Goal: Navigation & Orientation: Find specific page/section

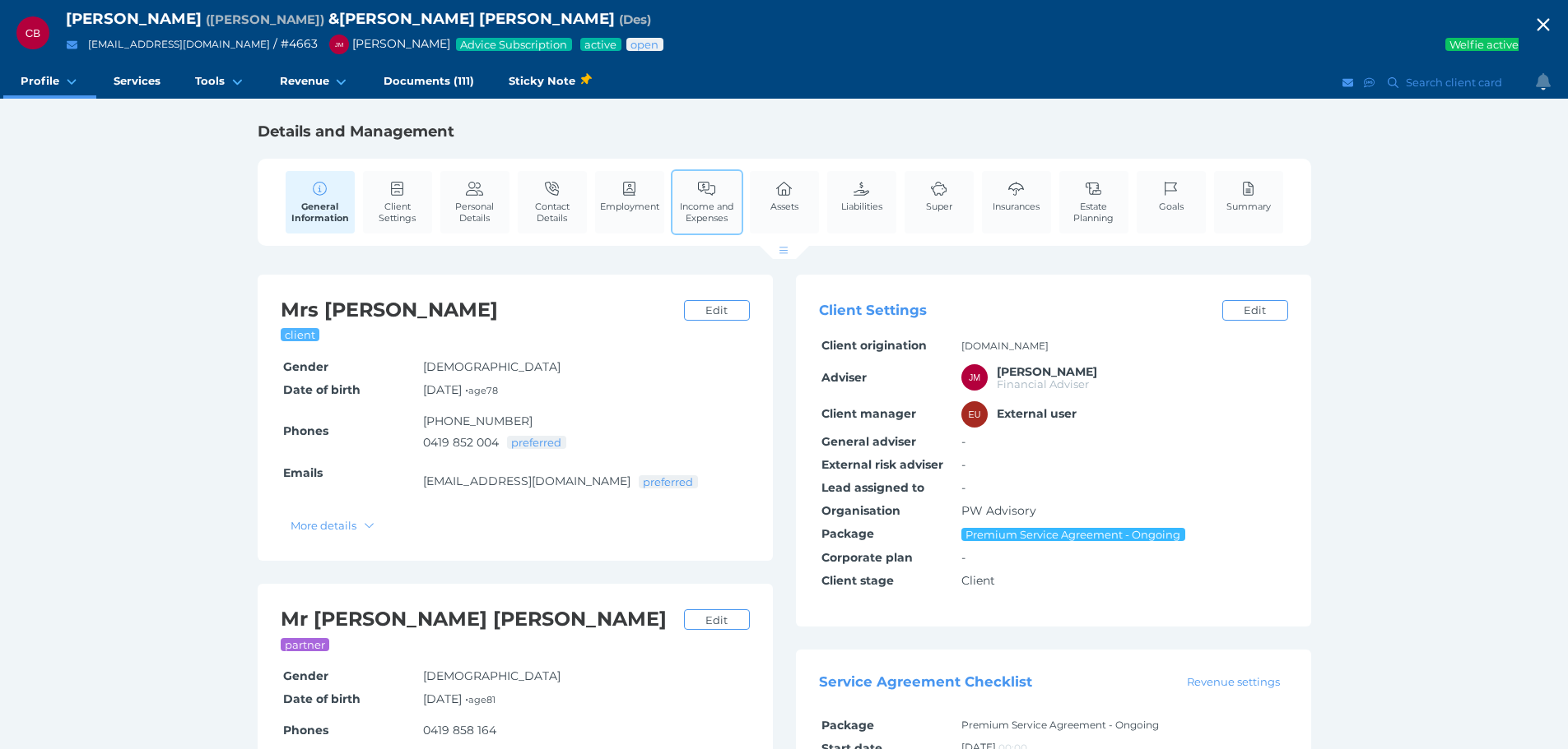
click at [713, 197] on link "Income and Expenses" at bounding box center [707, 202] width 69 height 62
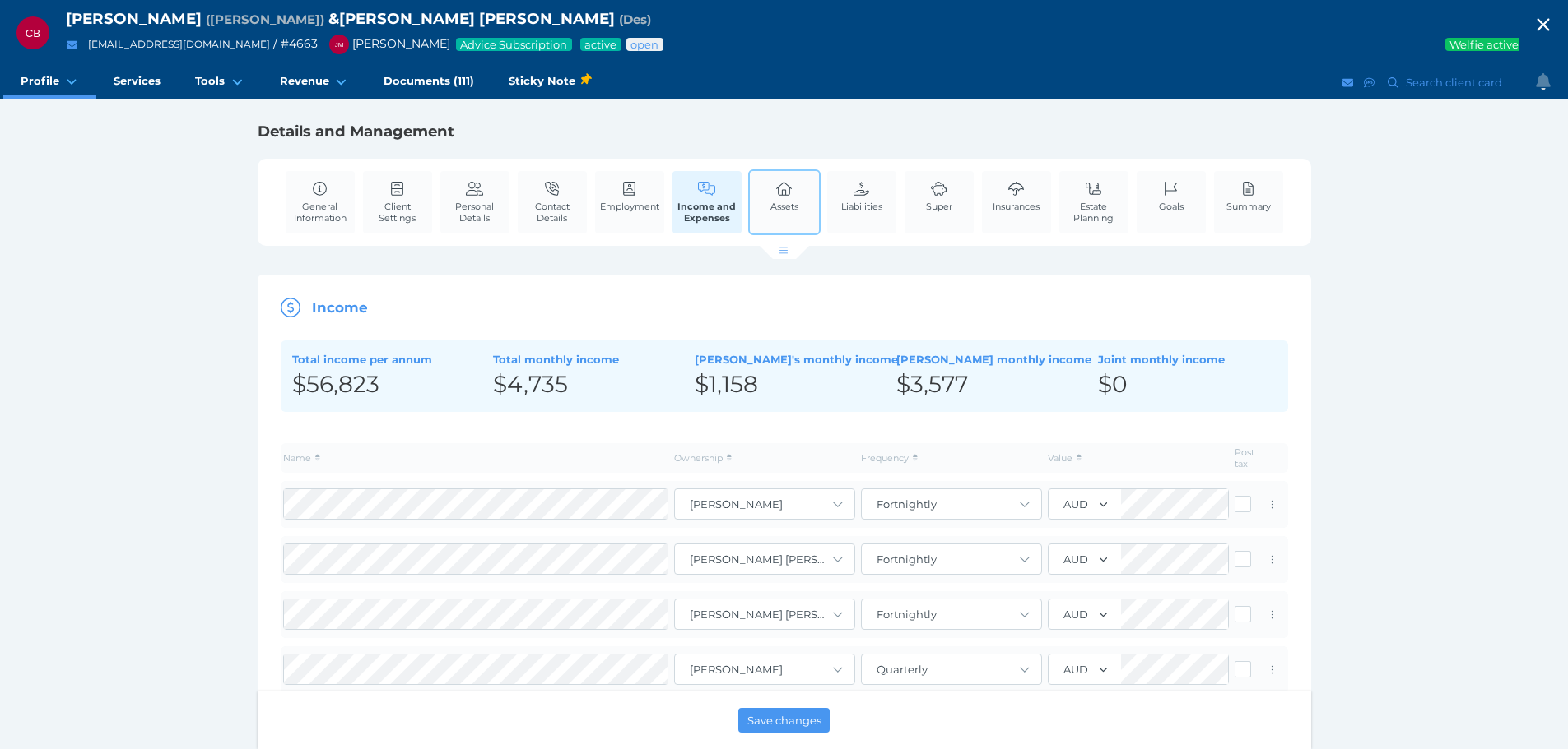
click at [804, 185] on div "Assets" at bounding box center [784, 202] width 73 height 66
click at [782, 214] on link "Assets" at bounding box center [784, 196] width 36 height 50
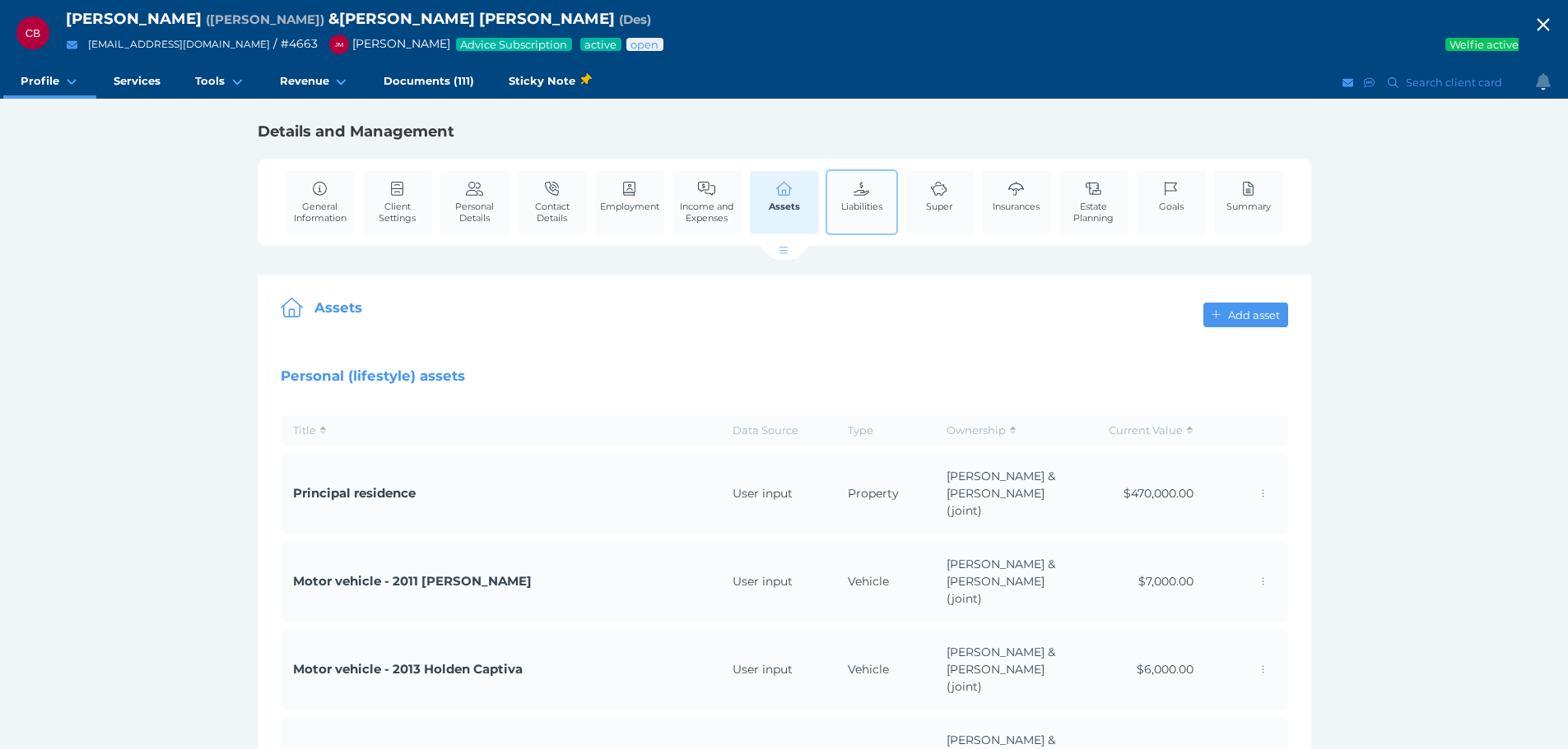
click at [850, 178] on link "Liabilities" at bounding box center [861, 196] width 49 height 50
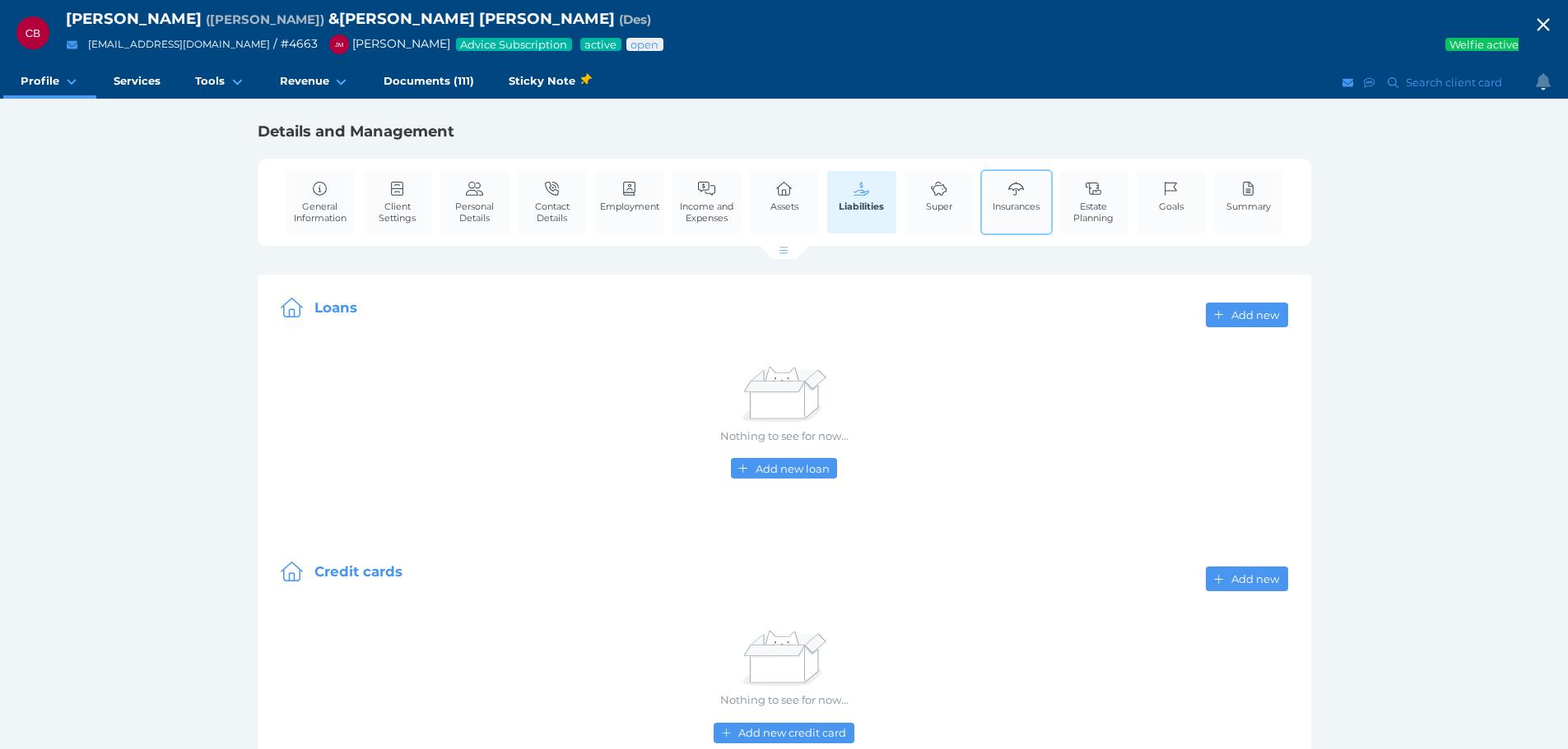
click at [1004, 203] on span "Insurances" at bounding box center [1016, 206] width 47 height 11
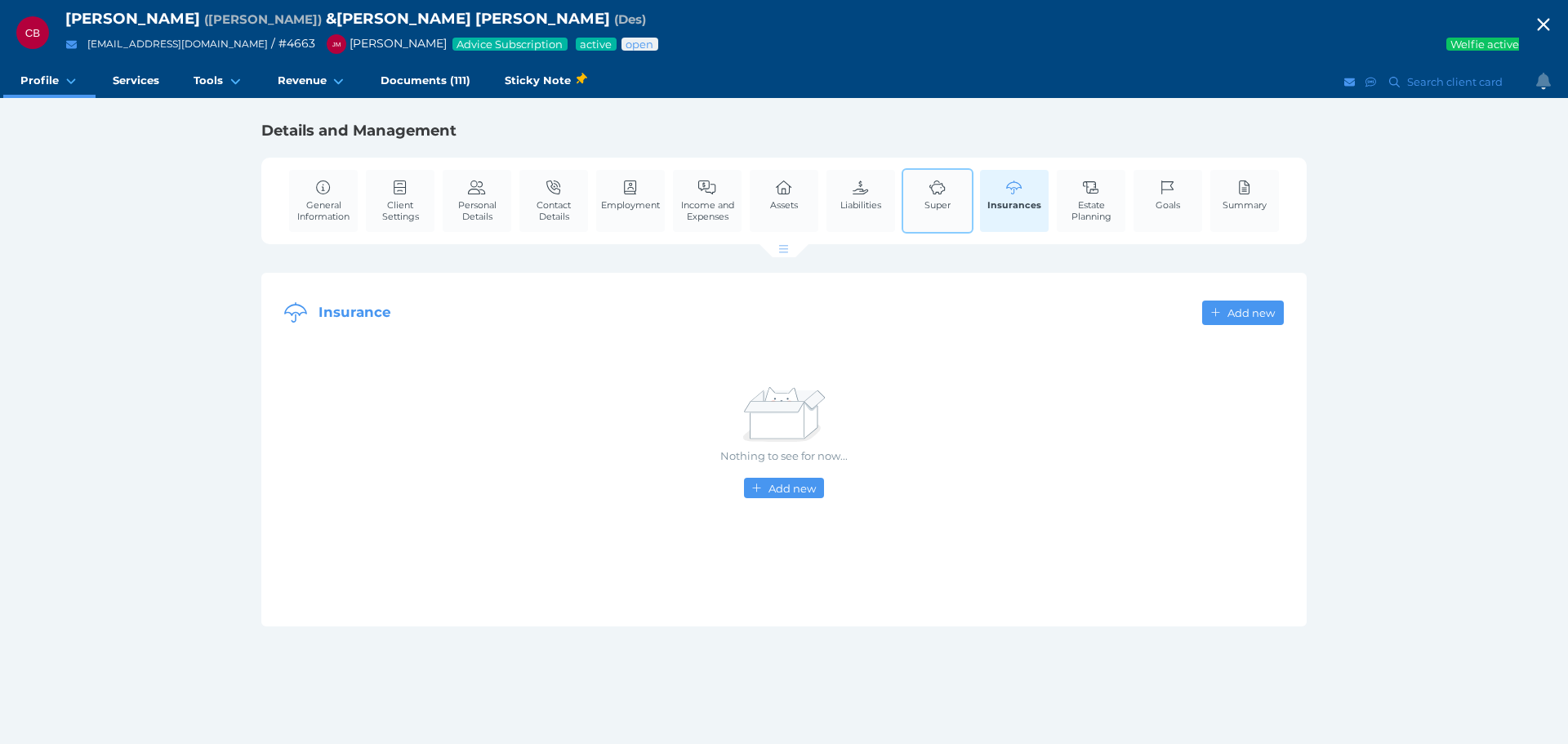
click at [945, 209] on span "Super" at bounding box center [937, 205] width 26 height 11
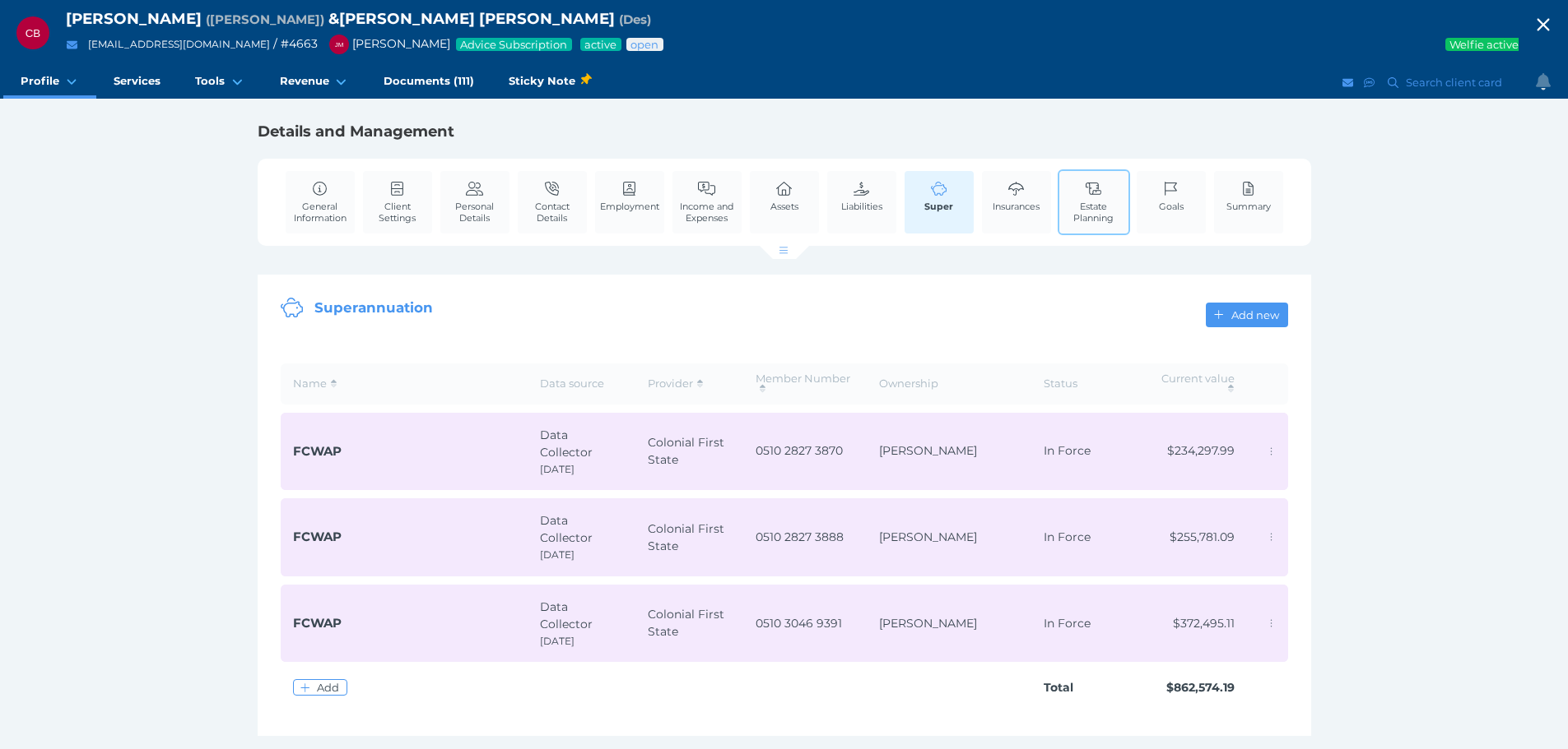
click at [1108, 203] on span "Estate Planning" at bounding box center [1094, 212] width 61 height 23
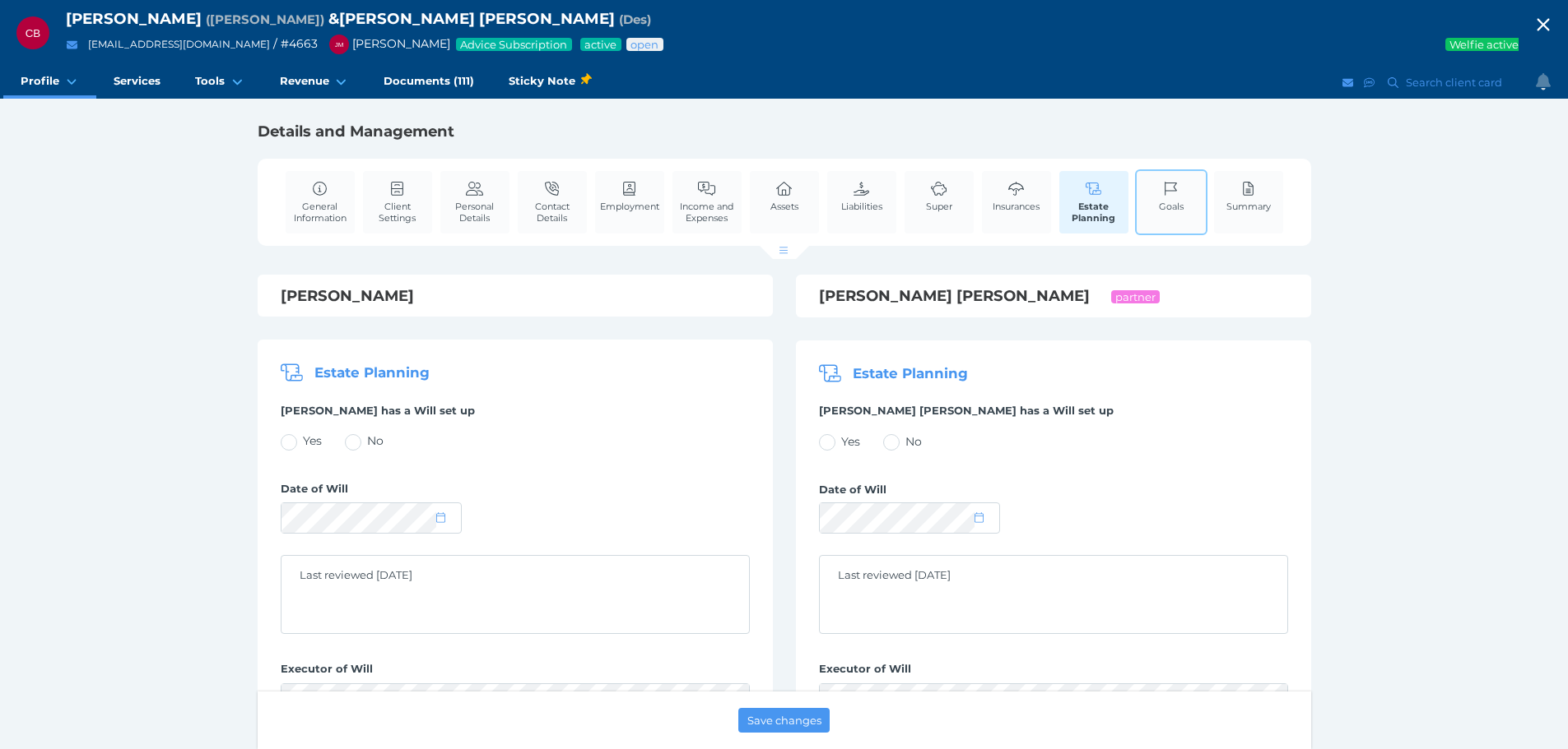
drag, startPoint x: 1191, startPoint y: 198, endPoint x: 1180, endPoint y: 223, distance: 27.3
click at [1191, 198] on div "Goals" at bounding box center [1171, 202] width 73 height 66
click at [1159, 205] on span "Goals" at bounding box center [1171, 206] width 24 height 11
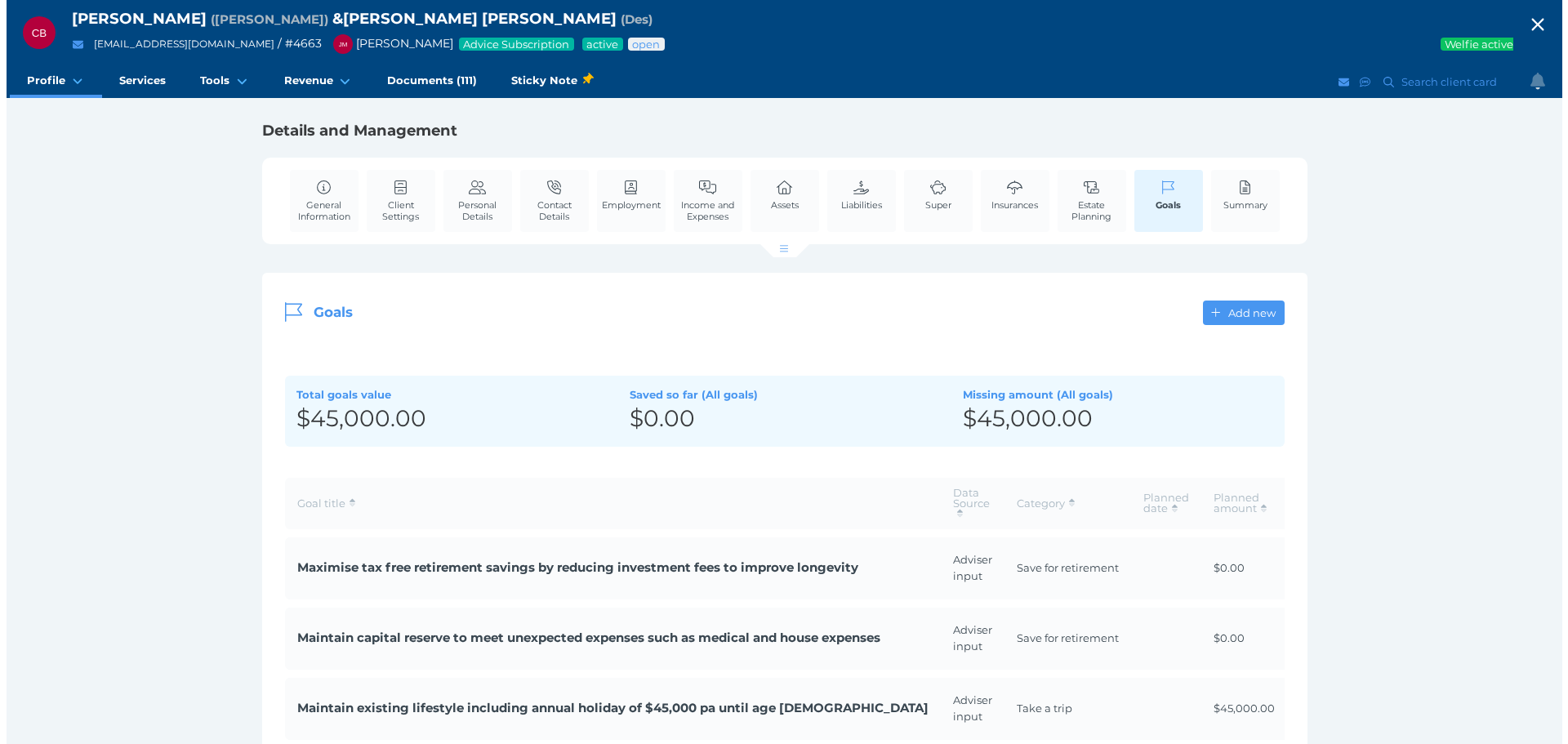
scroll to position [163, 0]
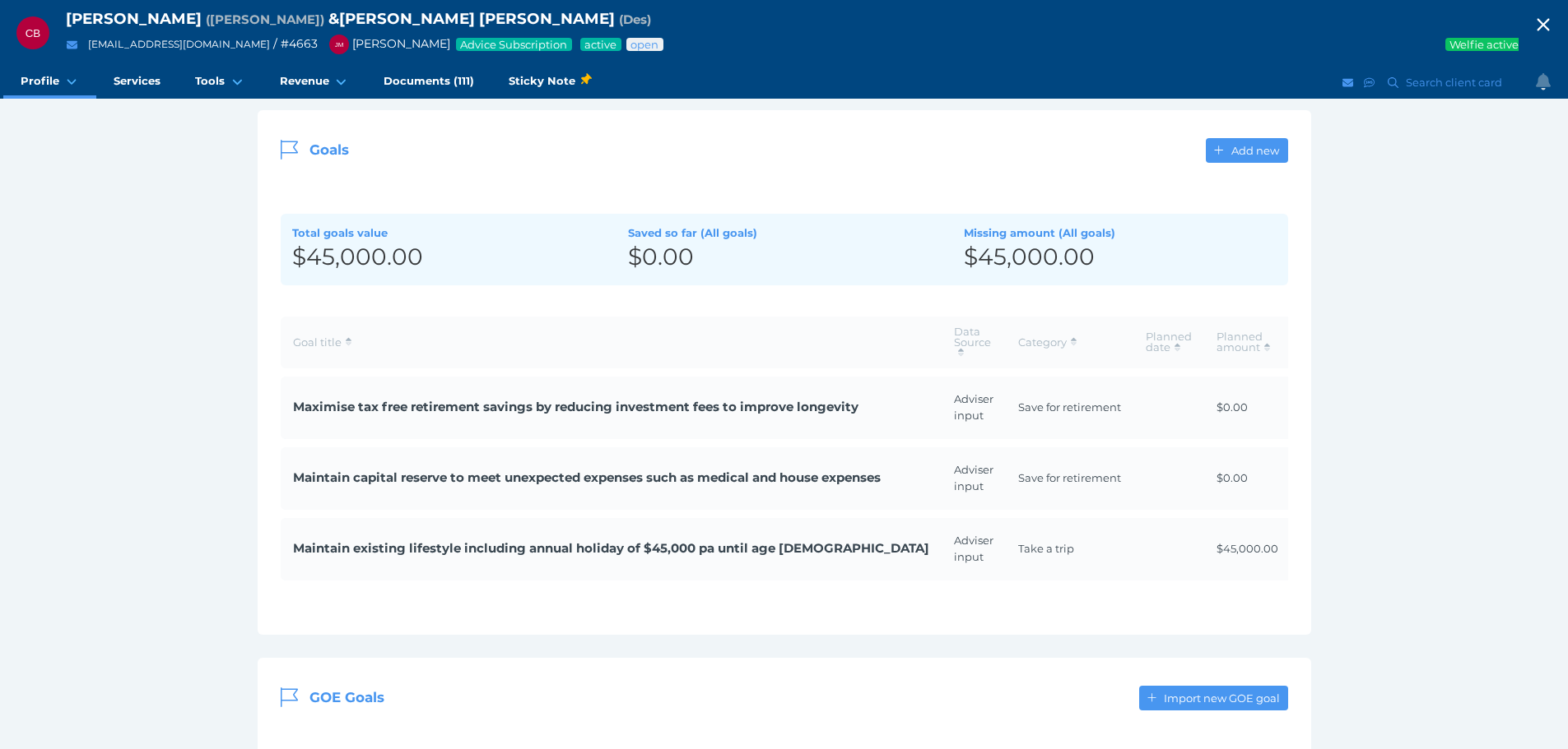
click at [525, 404] on span "Maximise tax free retirement savings by reducing investment fees to improve lon…" at bounding box center [611, 408] width 637 height 19
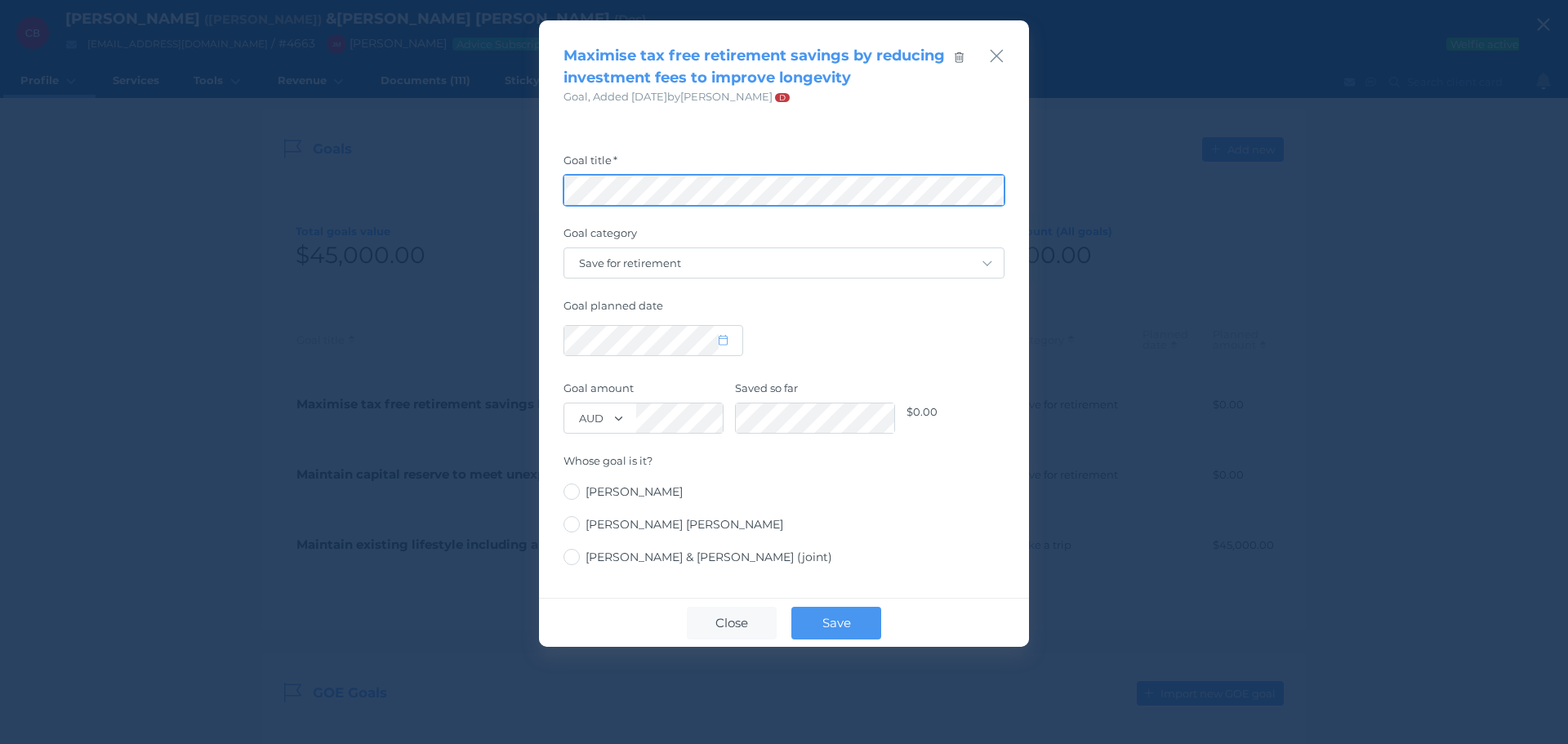
scroll to position [0, 53]
click at [1221, 156] on div "Maximise tax free retirement savings by reducing investment fees to improve lon…" at bounding box center [784, 372] width 1568 height 744
click at [993, 63] on icon "button" at bounding box center [997, 56] width 16 height 21
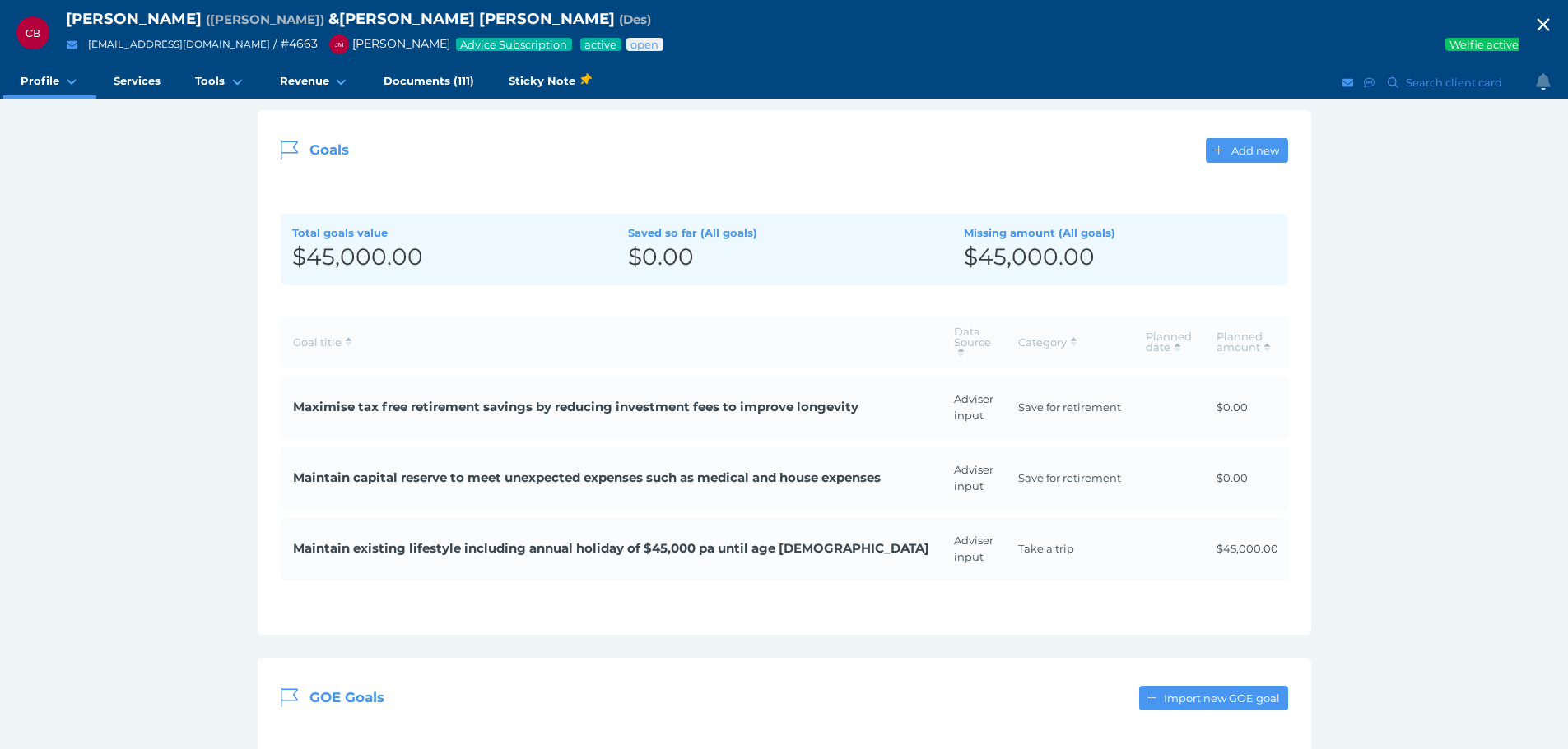
click at [532, 468] on td "Maintain capital reserve to meet unexpected expenses such as medical and house …" at bounding box center [611, 479] width 661 height 63
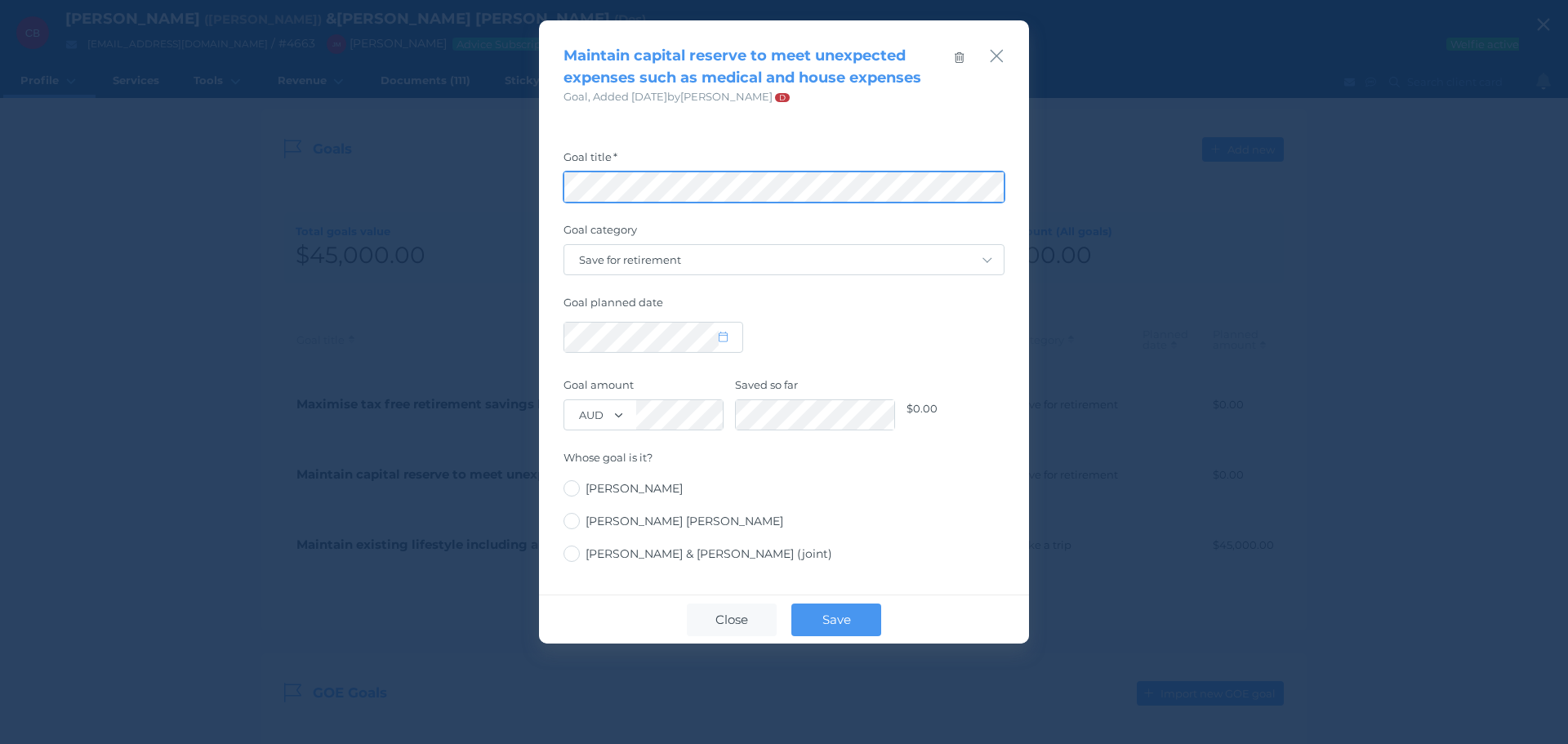
scroll to position [0, 80]
click at [1555, 234] on div "Maintain capital reserve to meet unexpected expenses such as medical and house …" at bounding box center [784, 372] width 1568 height 744
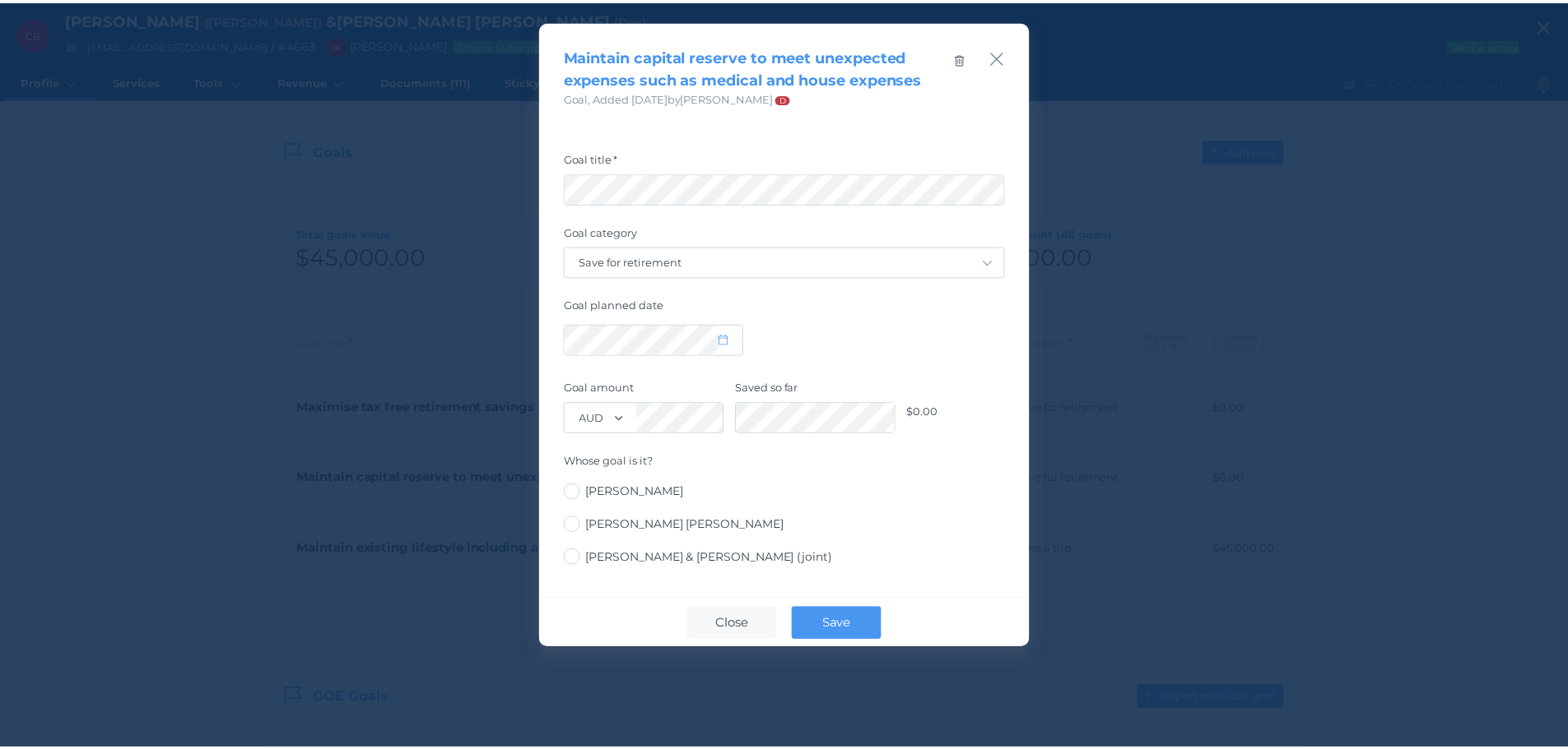
scroll to position [0, 0]
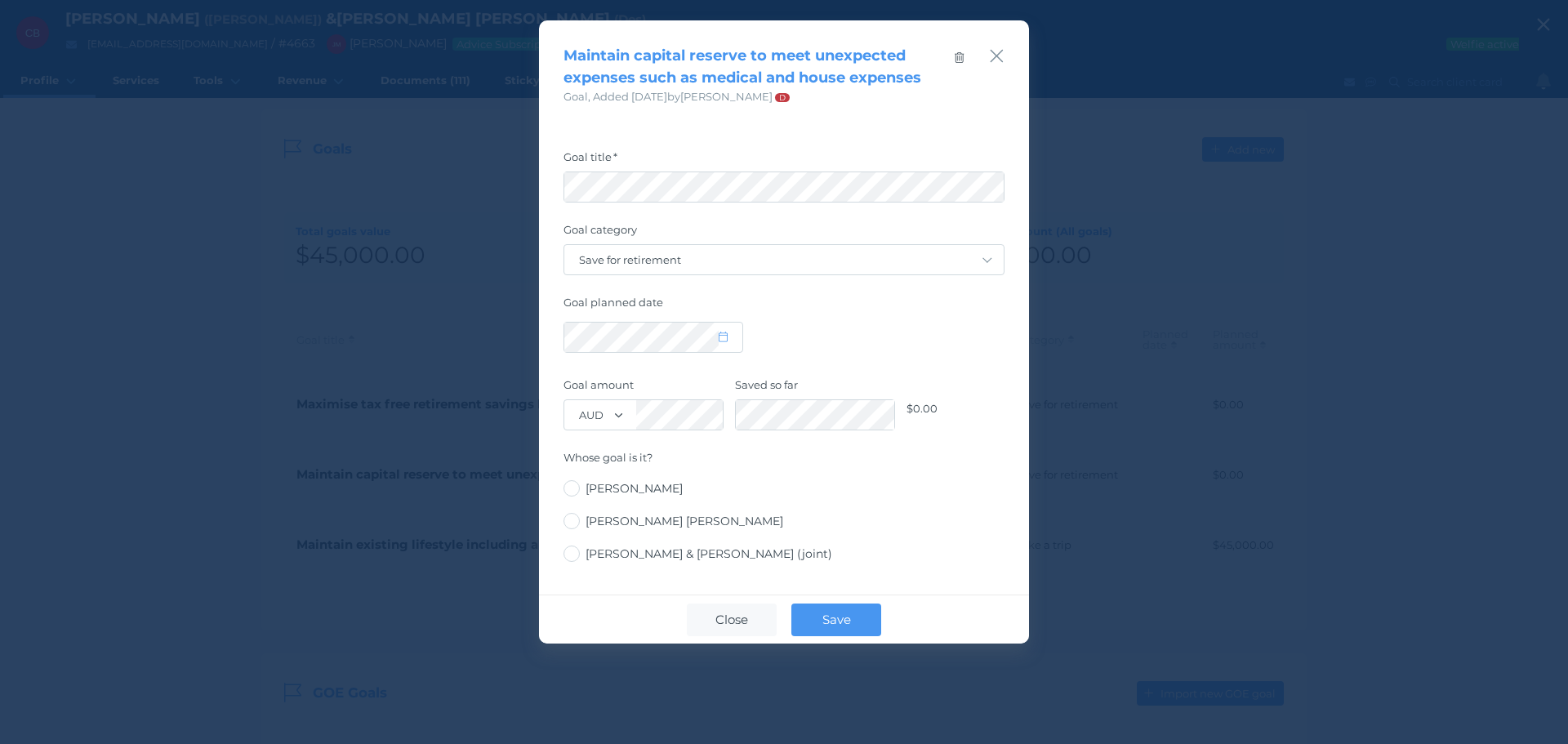
click at [1006, 63] on div "Maintain capital reserve to meet unexpected expenses such as medical and house …" at bounding box center [784, 63] width 490 height 85
click at [1007, 56] on div "Maintain capital reserve to meet unexpected expenses such as medical and house …" at bounding box center [784, 63] width 490 height 85
click at [1003, 52] on icon "button" at bounding box center [997, 56] width 16 height 21
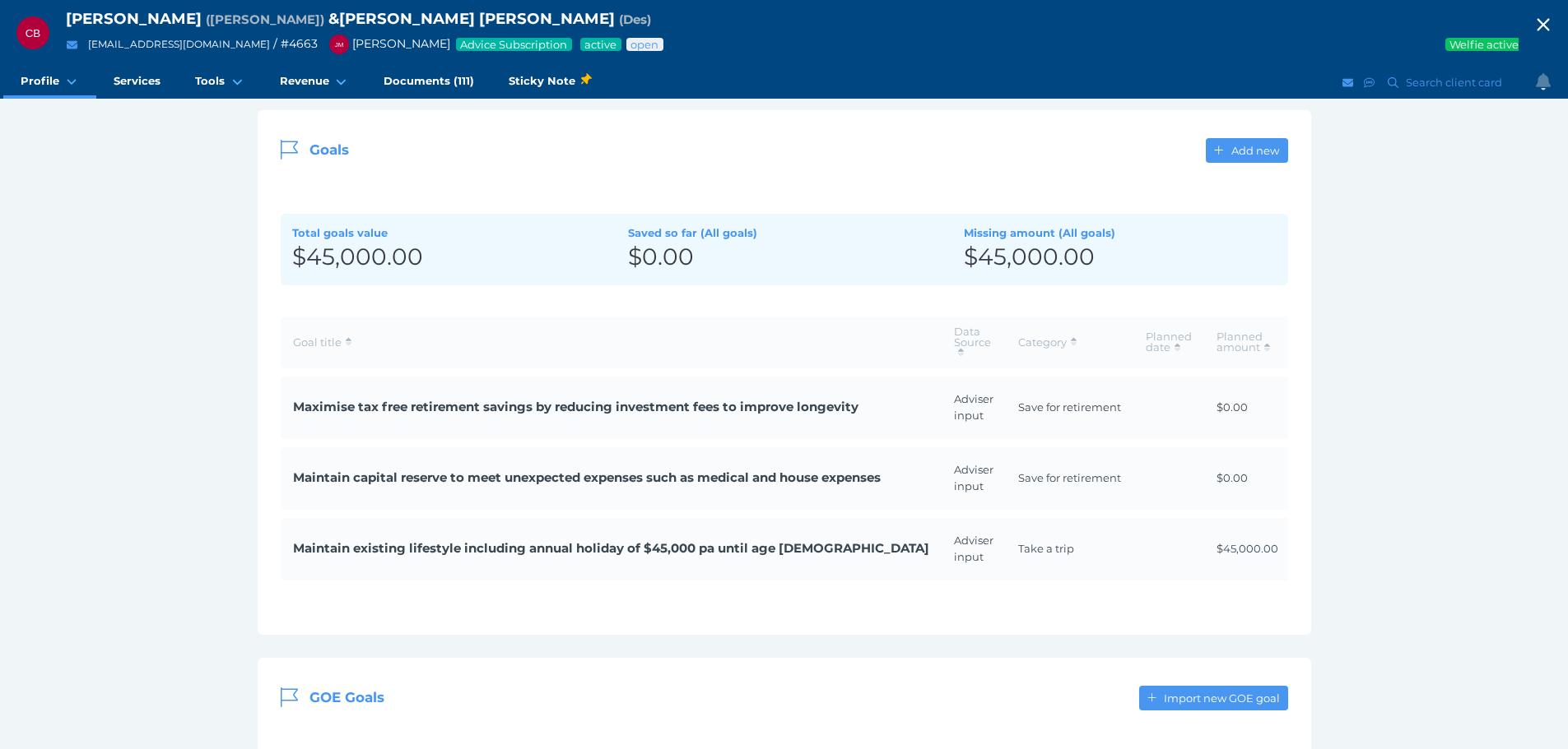
click at [491, 547] on span "Maintain existing lifestyle including annual holiday of $45,000 pa until age [D…" at bounding box center [611, 549] width 637 height 19
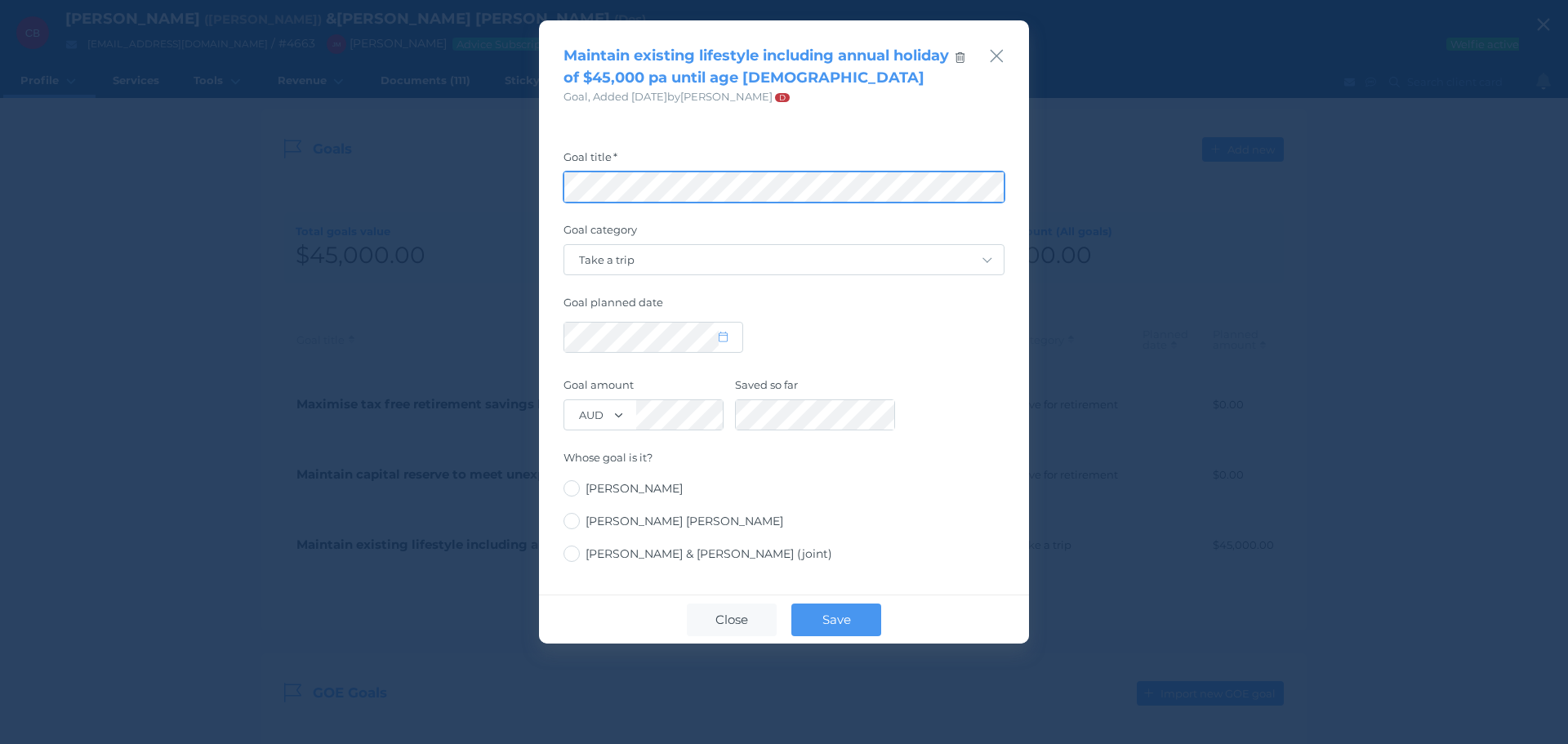
click at [1555, 169] on div "Maintain existing lifestyle including annual holiday of $45,000 pa until age [D…" at bounding box center [784, 372] width 1568 height 744
click at [991, 59] on icon "button" at bounding box center [997, 56] width 16 height 21
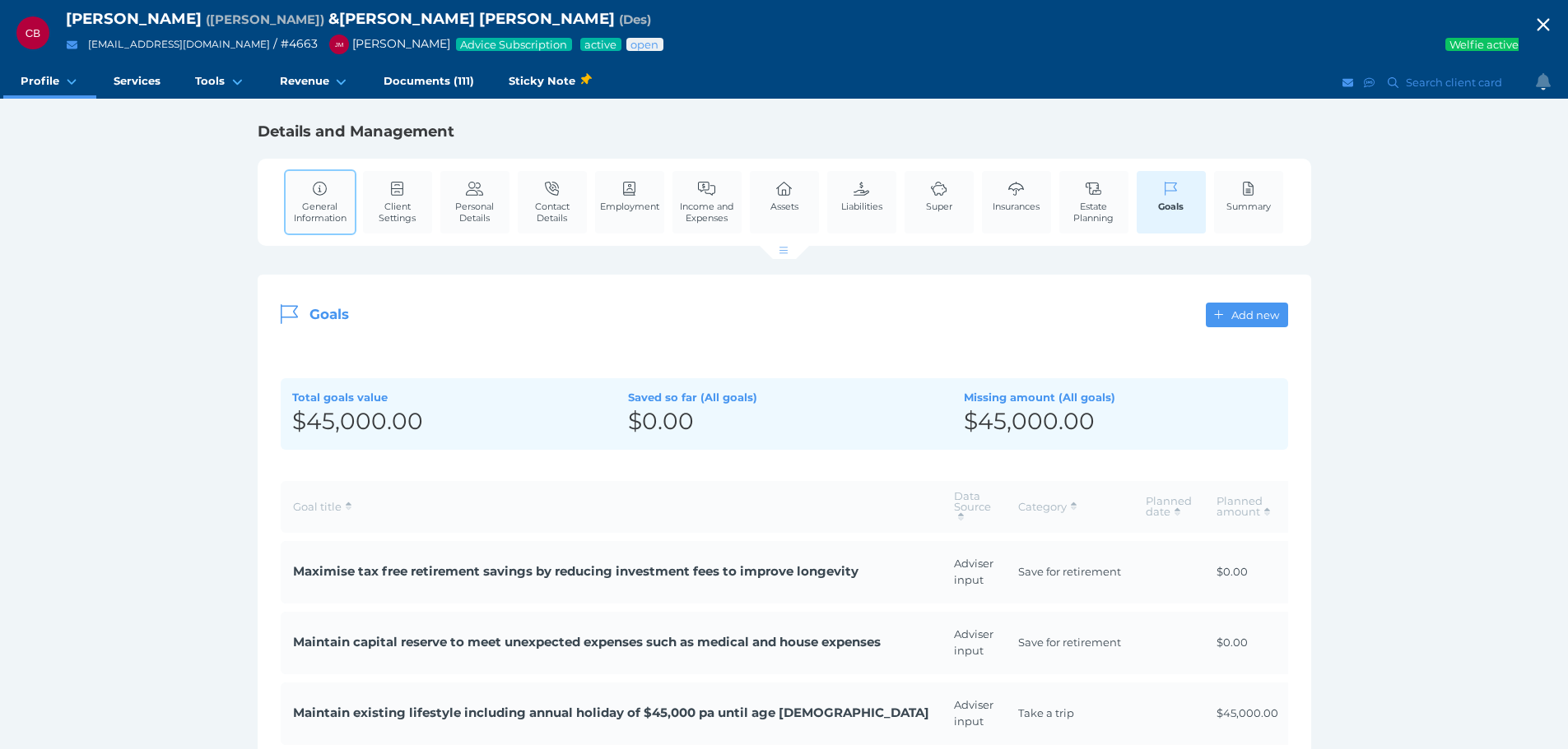
click at [326, 185] on icon at bounding box center [320, 189] width 15 height 15
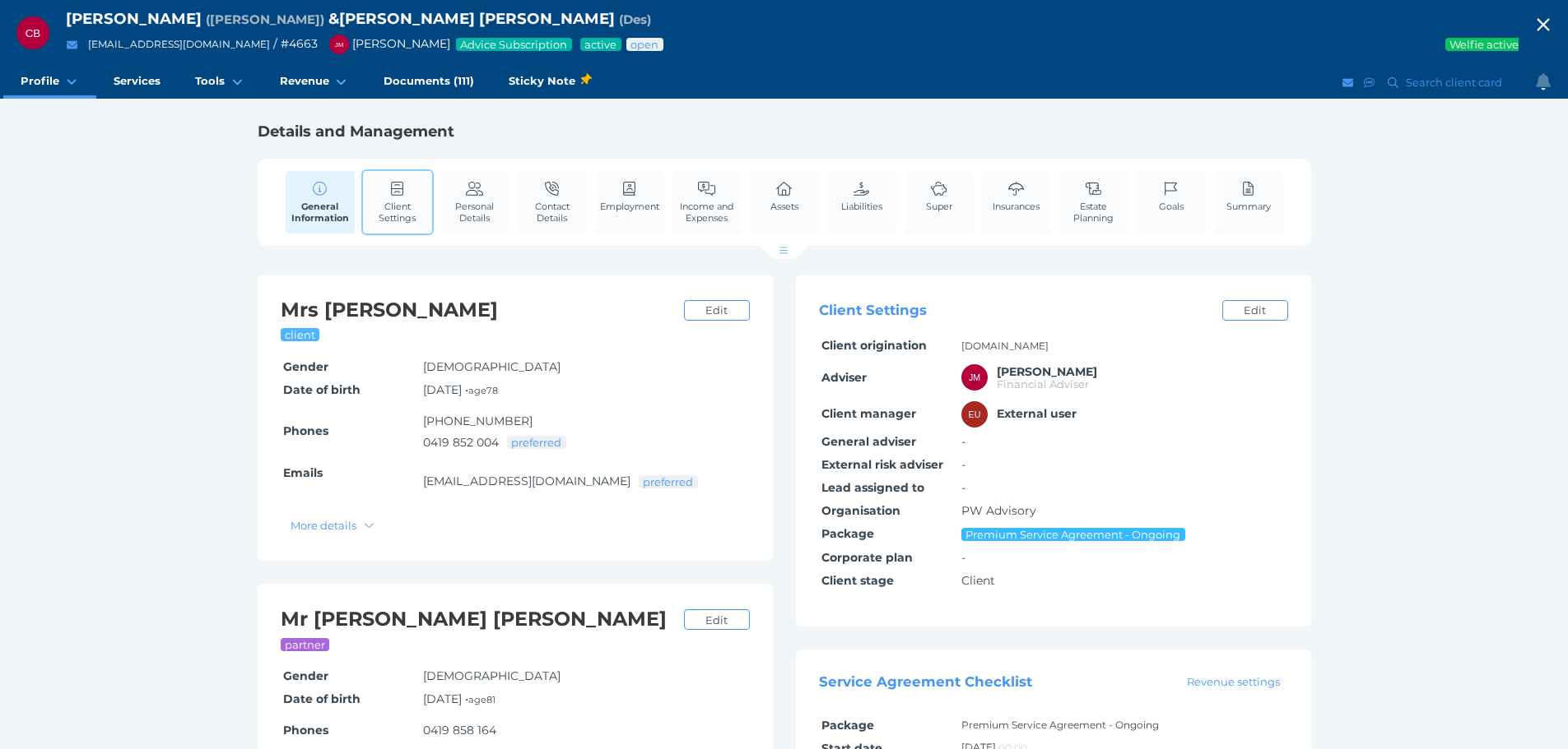
drag, startPoint x: 400, startPoint y: 205, endPoint x: 631, endPoint y: 260, distance: 237.5
click at [400, 207] on span "Client Settings" at bounding box center [398, 212] width 61 height 23
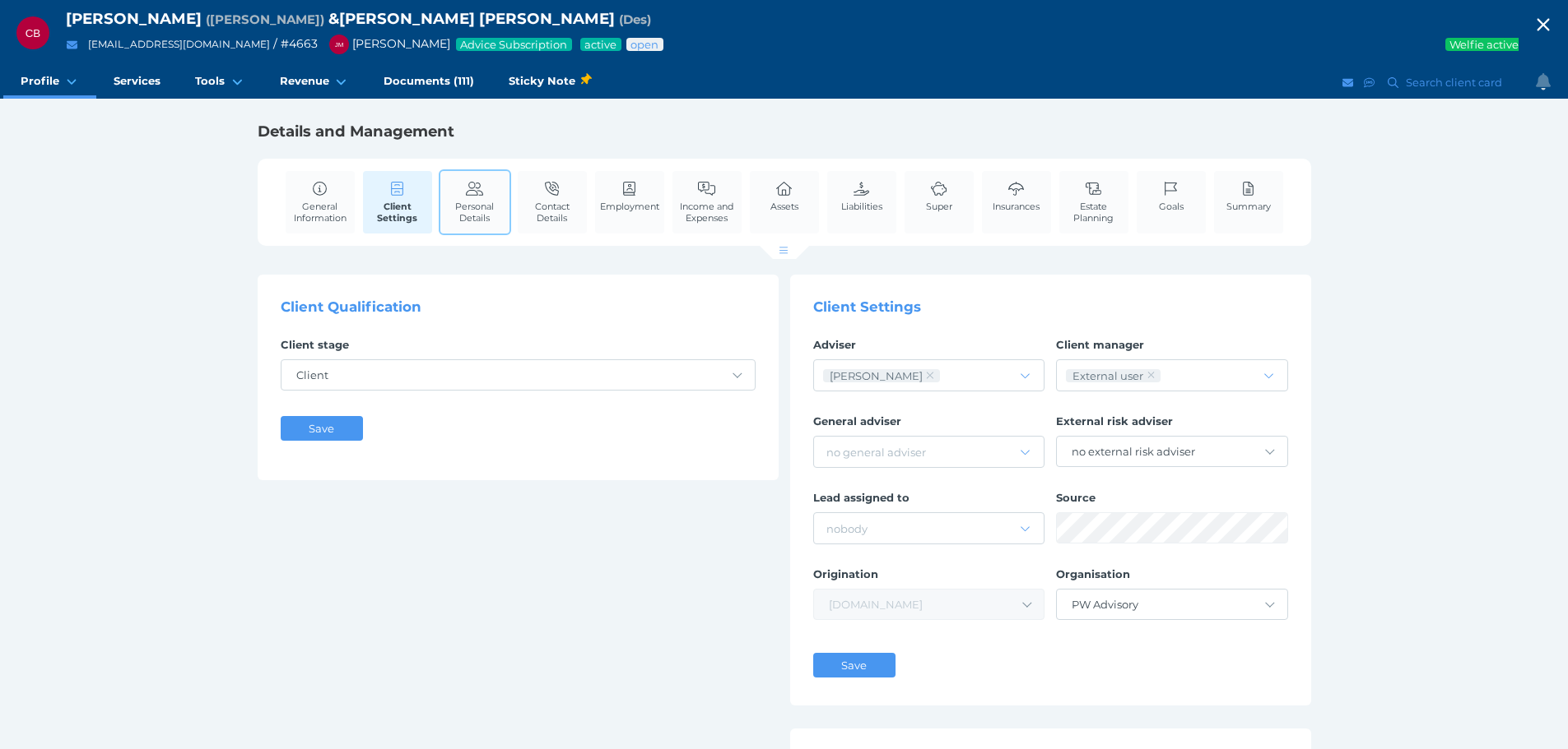
click at [470, 217] on span "Personal Details" at bounding box center [475, 212] width 61 height 23
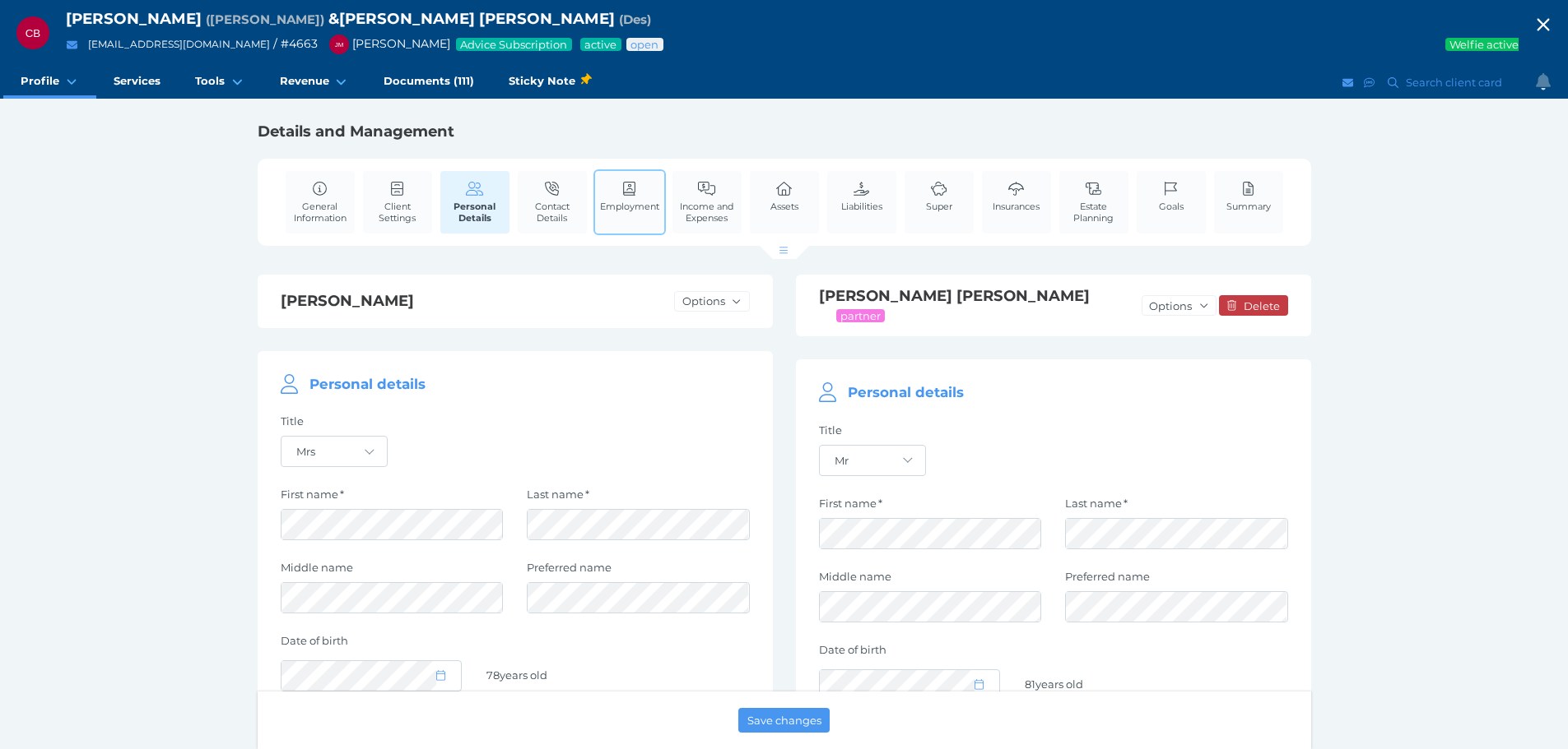
click at [568, 195] on link "Contact Details" at bounding box center [552, 202] width 69 height 62
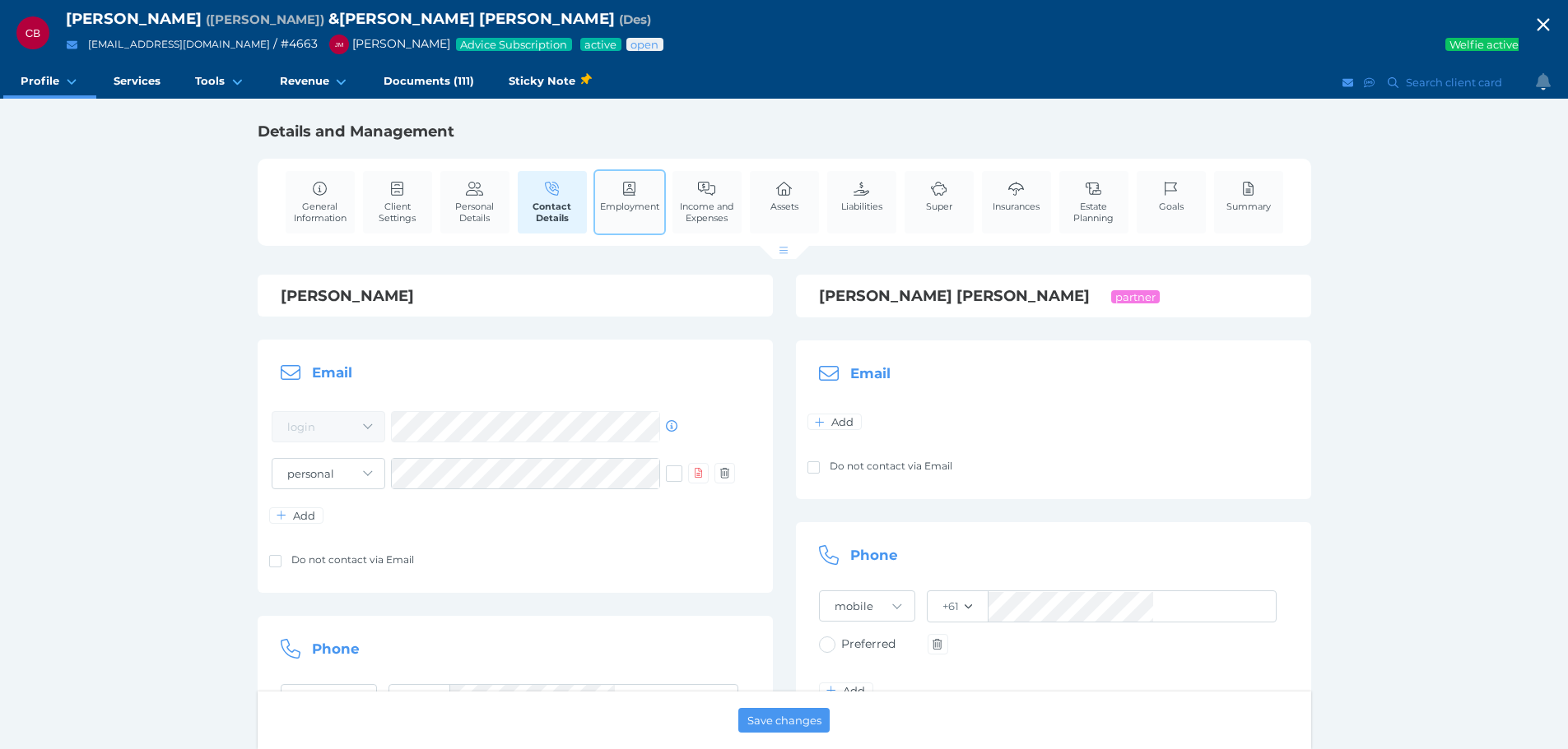
click at [634, 205] on span "Employment" at bounding box center [630, 206] width 59 height 11
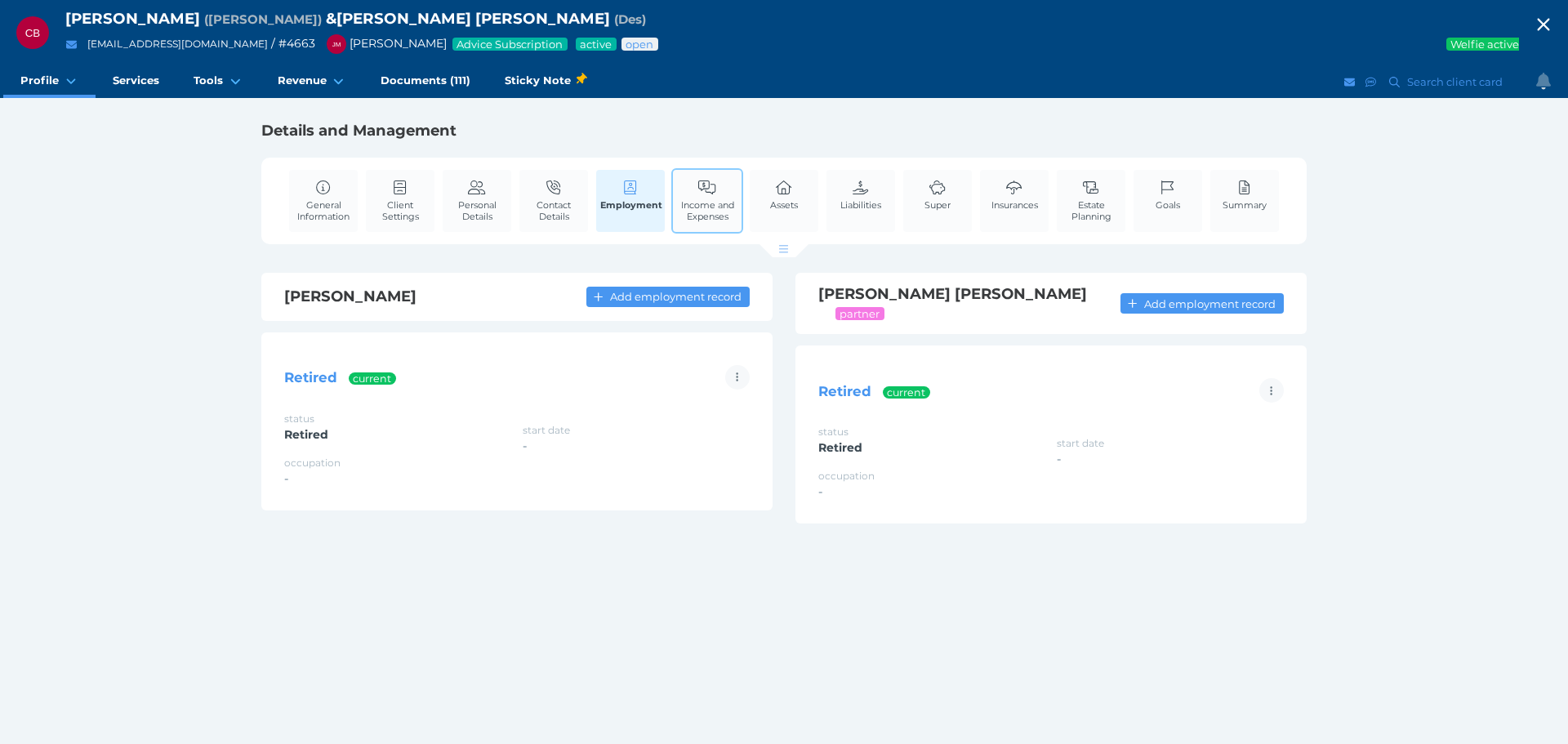
click at [701, 211] on span "Income and Expenses" at bounding box center [707, 211] width 61 height 23
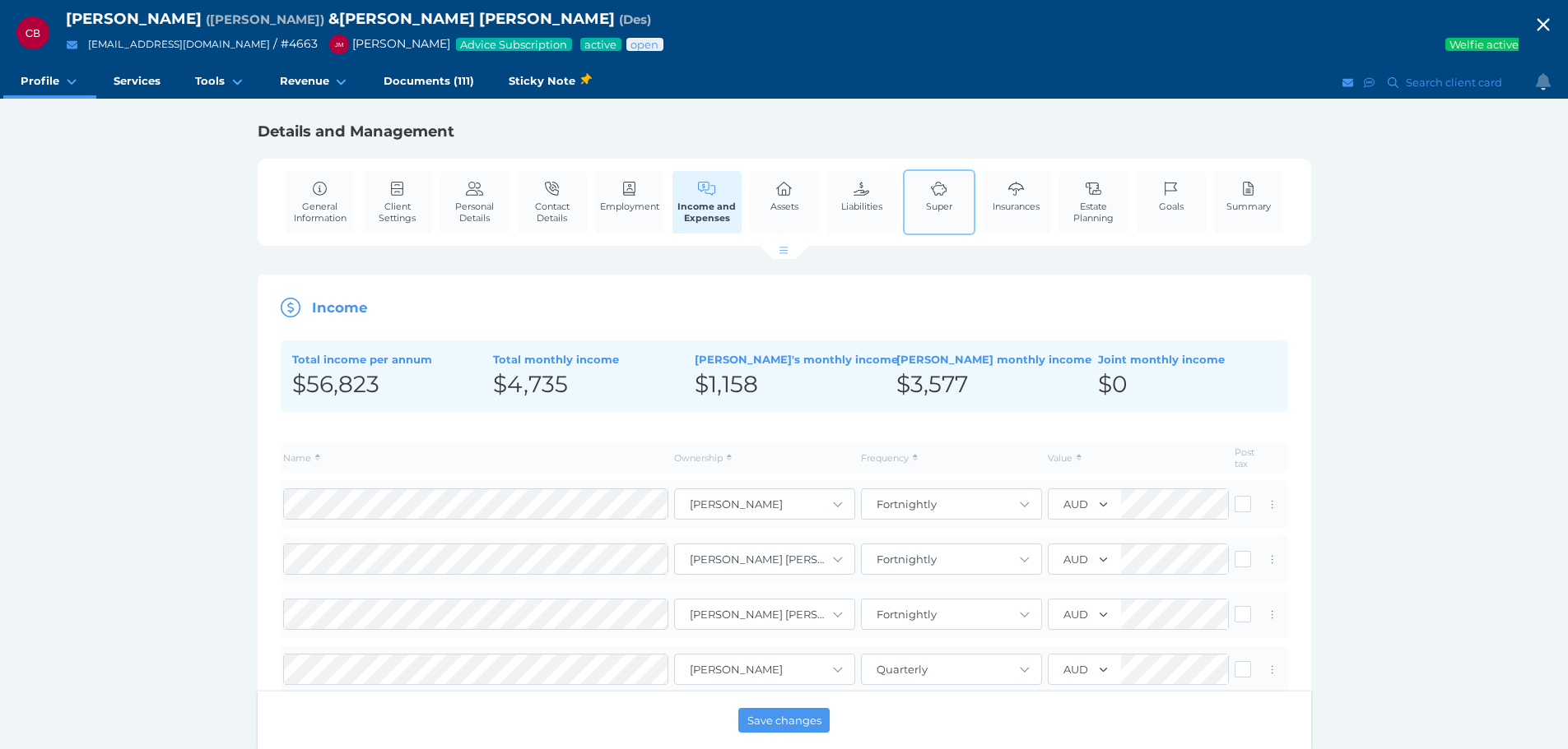
click at [923, 182] on link "Super" at bounding box center [939, 196] width 35 height 50
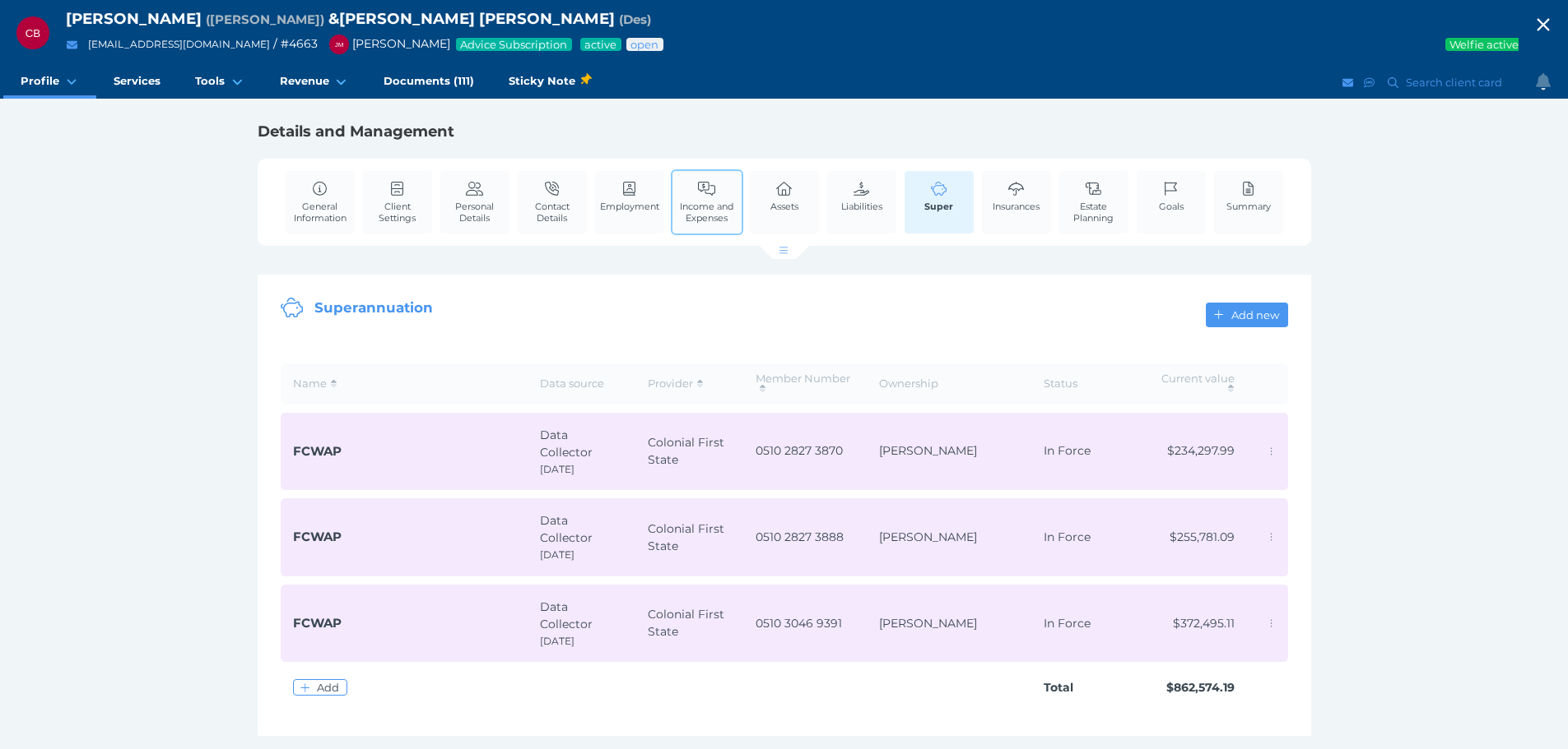
click at [686, 212] on span "Income and Expenses" at bounding box center [707, 212] width 61 height 23
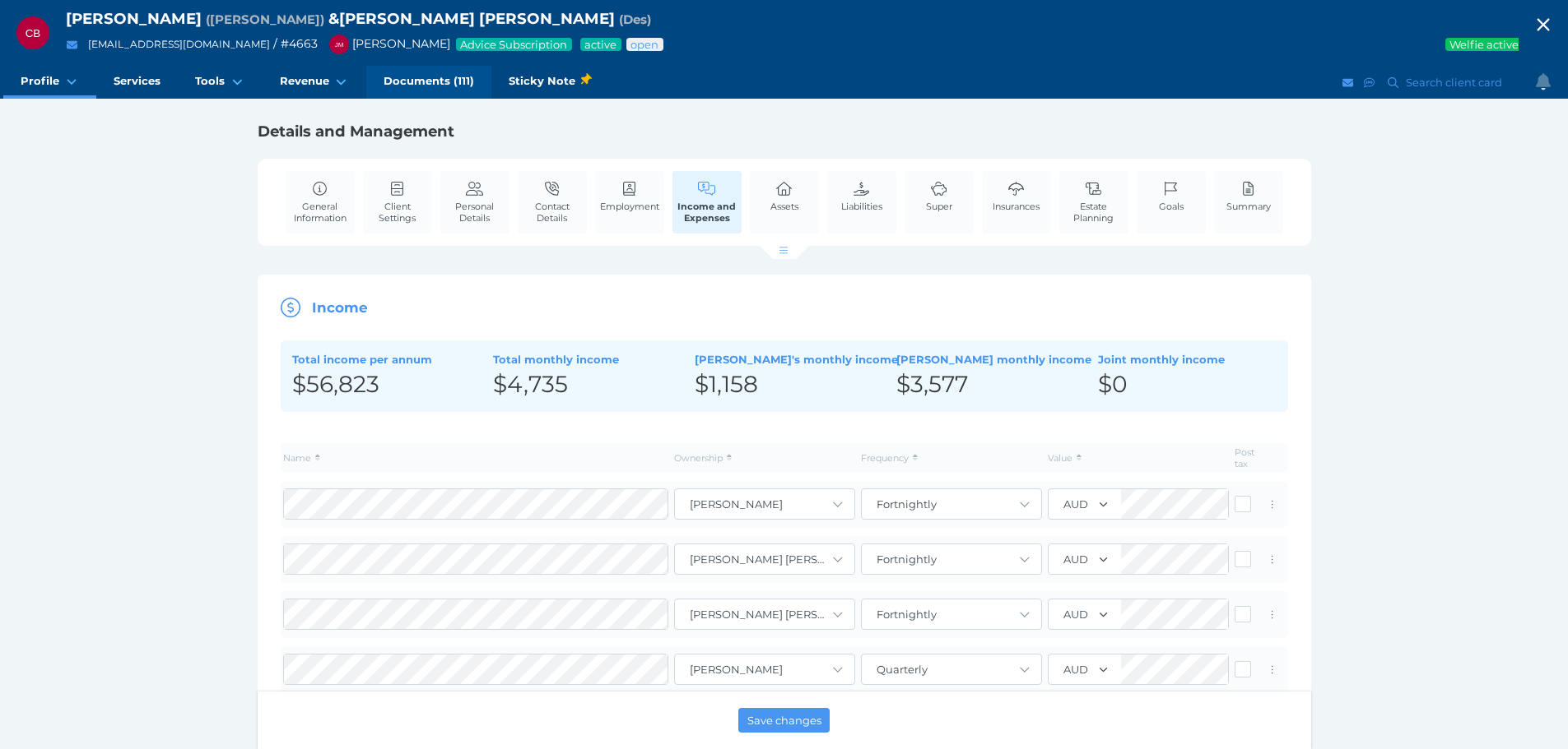
click at [455, 74] on span "Documents (111)" at bounding box center [429, 81] width 91 height 14
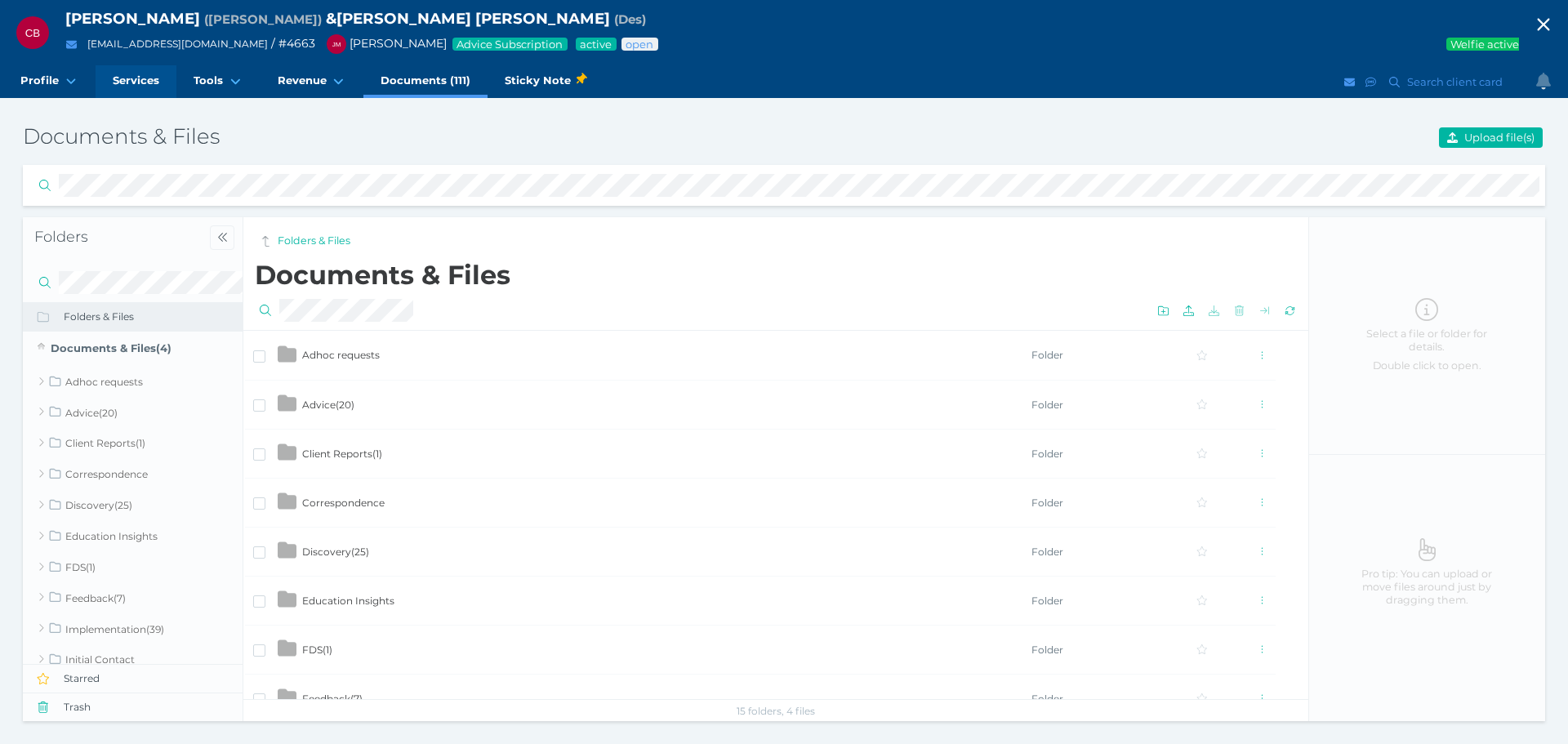
click at [155, 85] on span "Services" at bounding box center [136, 81] width 47 height 14
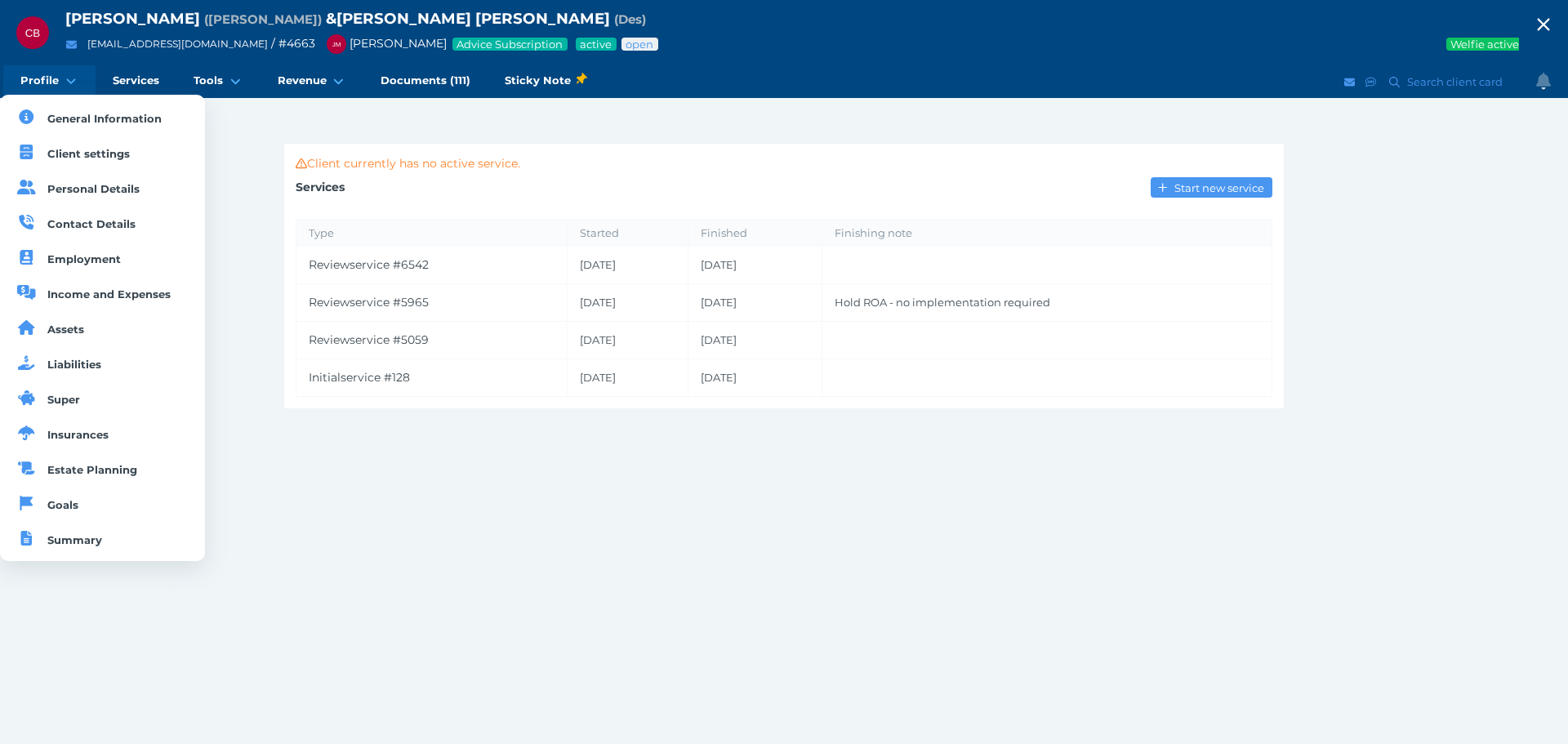
click at [57, 69] on link "Profile" at bounding box center [49, 82] width 92 height 33
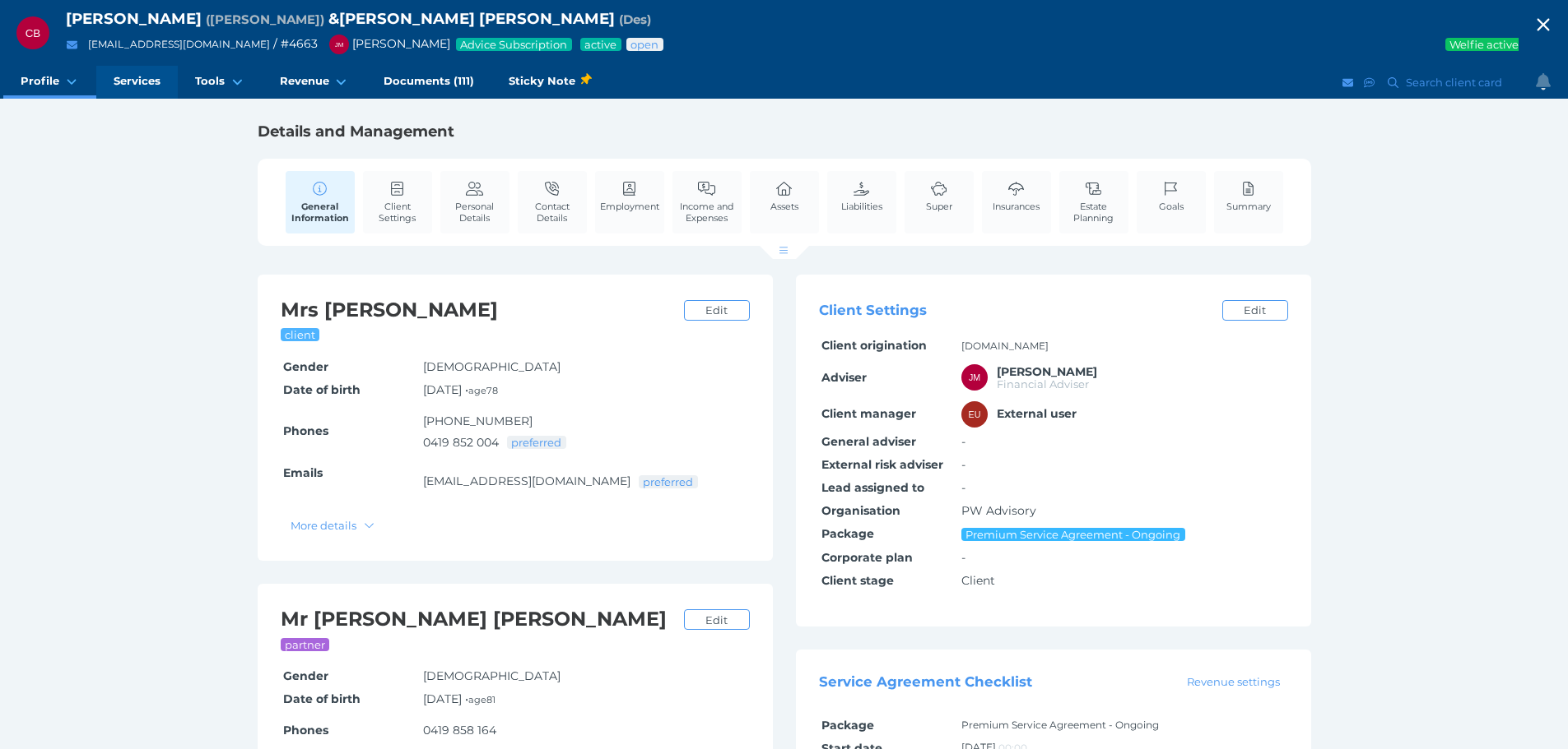
click at [136, 77] on span "Services" at bounding box center [137, 81] width 47 height 14
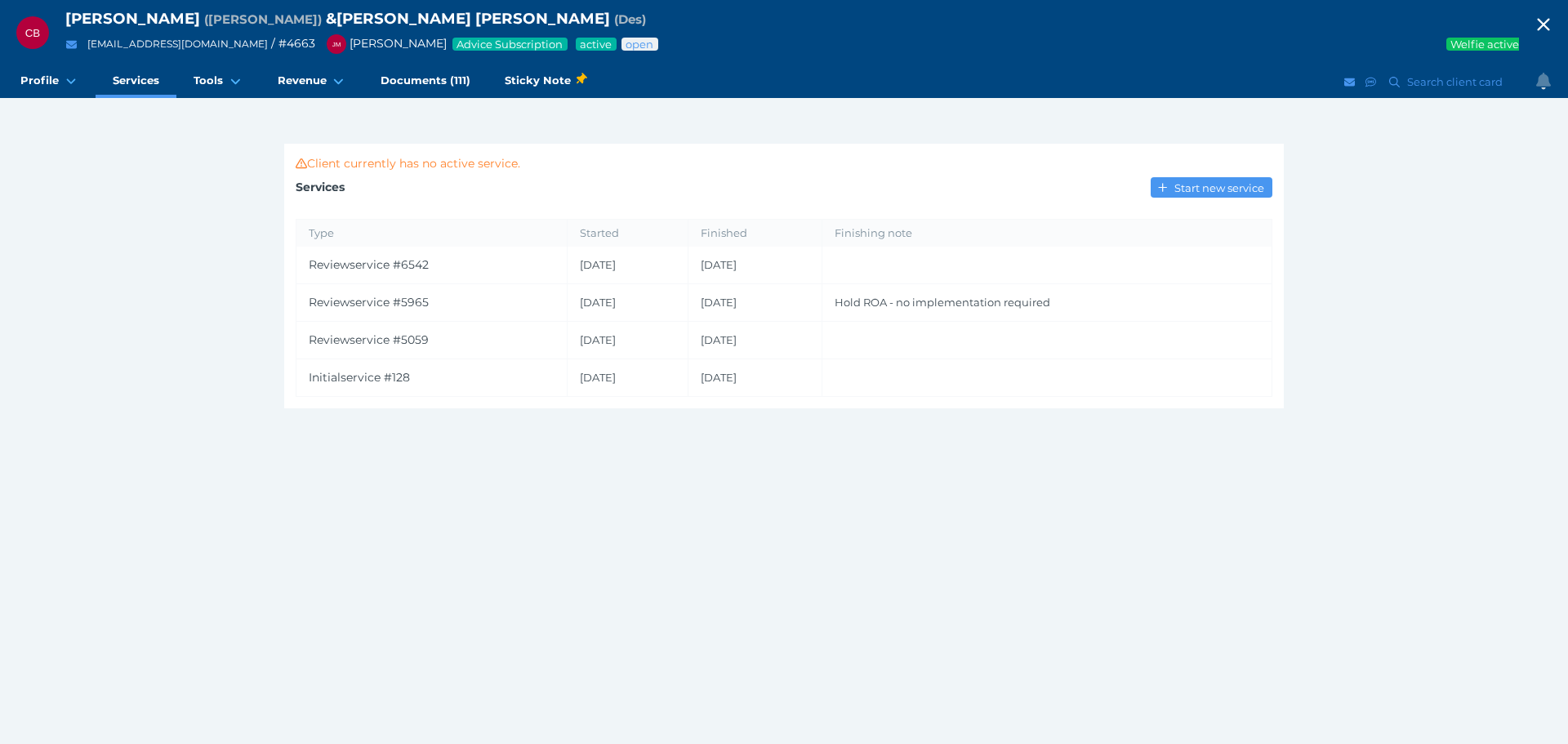
click at [1538, 23] on icon "button" at bounding box center [1544, 24] width 20 height 24
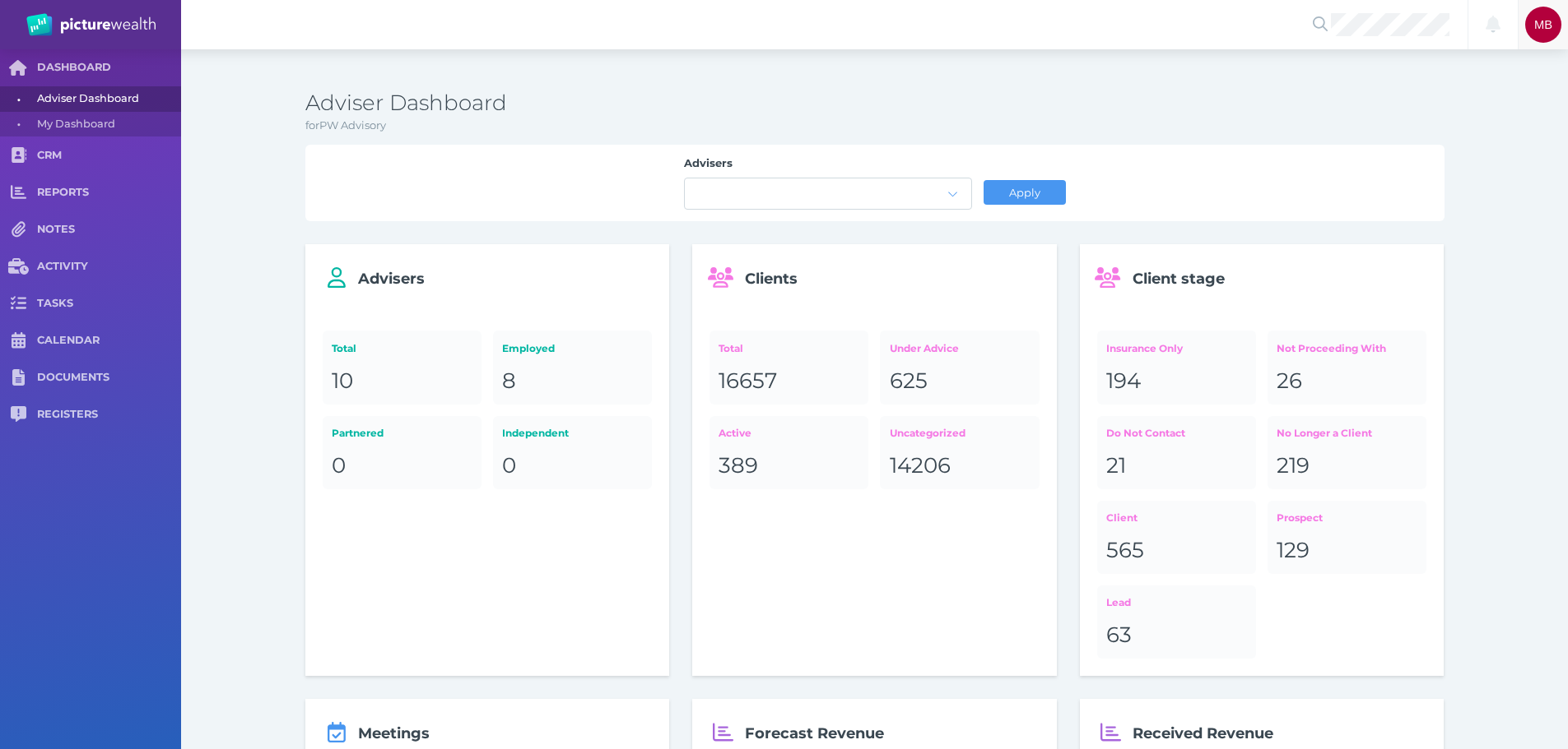
click at [1538, 29] on span "MB" at bounding box center [1543, 24] width 18 height 13
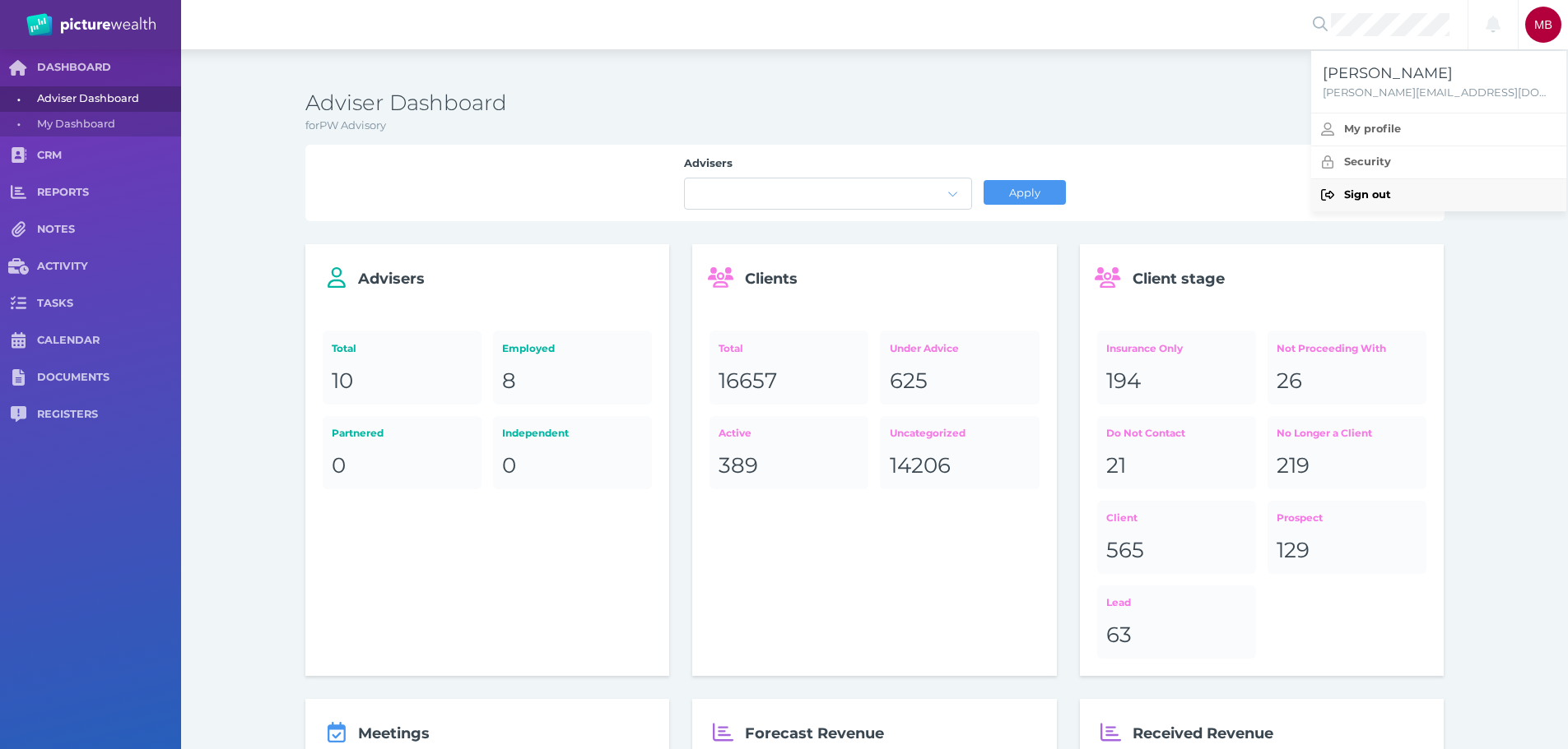
click at [1356, 191] on span "Sign out" at bounding box center [1368, 195] width 47 height 12
